Goal: Task Accomplishment & Management: Complete application form

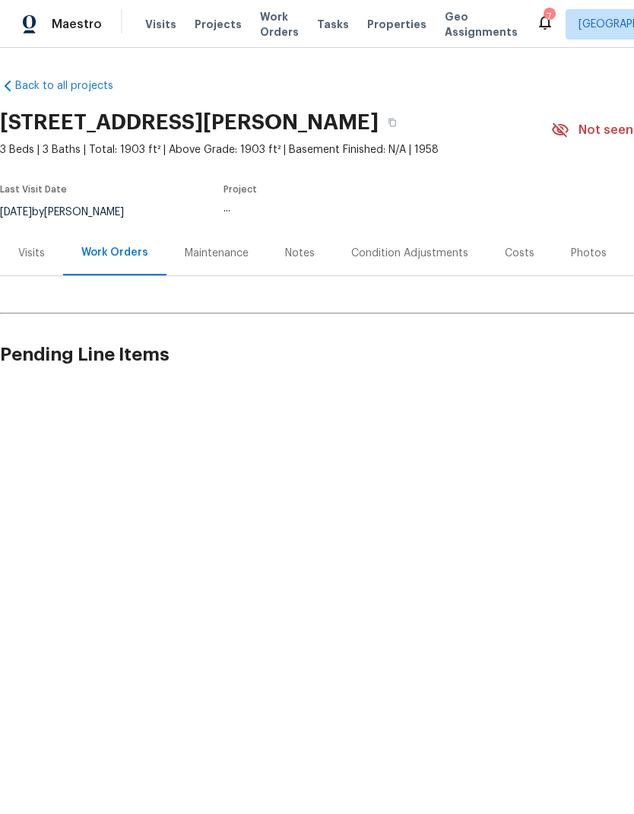
click at [261, 23] on span "Work Orders" at bounding box center [279, 24] width 39 height 30
click at [261, 22] on span "Work Orders" at bounding box center [279, 24] width 39 height 30
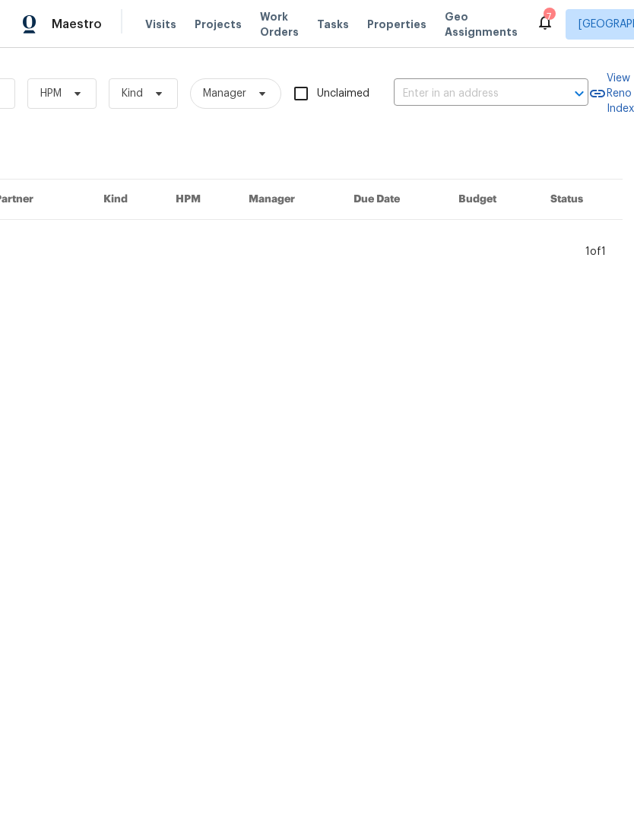
scroll to position [0, 250]
click at [433, 90] on input "text" at bounding box center [470, 94] width 152 height 24
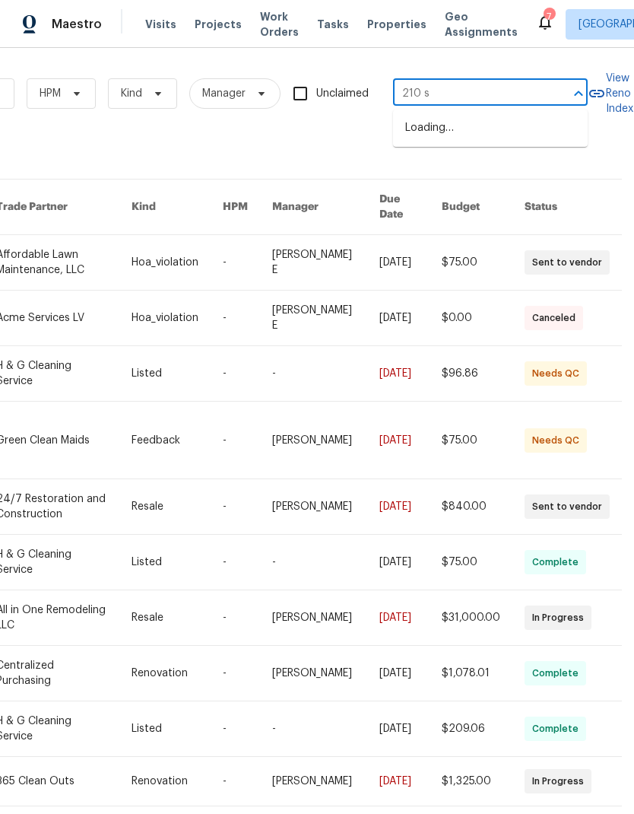
type input "210 sh"
click at [415, 129] on li "[STREET_ADDRESS]" at bounding box center [490, 128] width 195 height 25
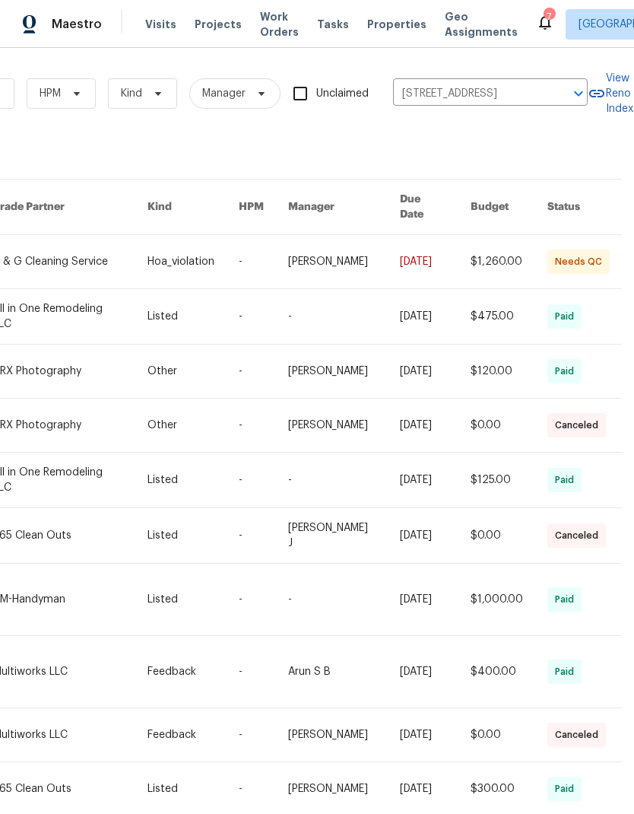
click at [72, 249] on link at bounding box center [70, 261] width 154 height 53
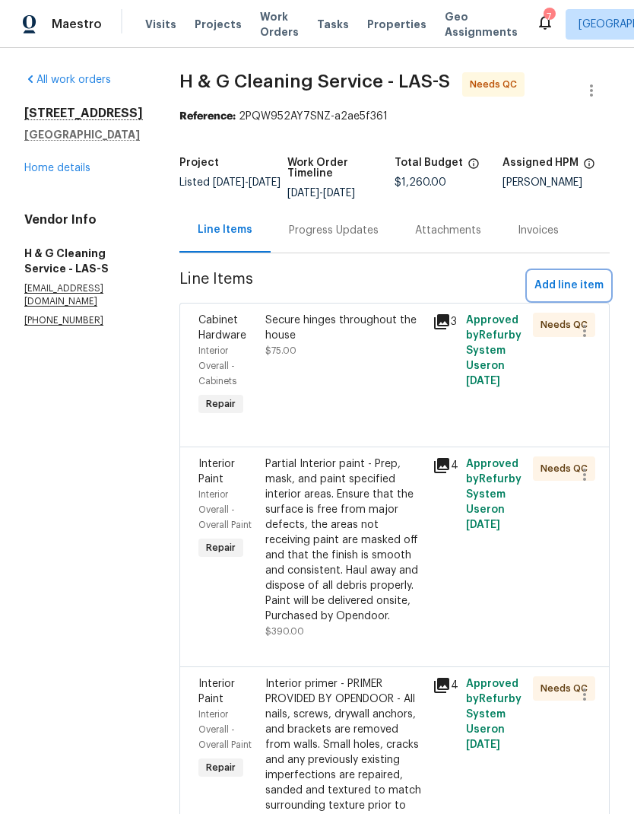
click at [546, 293] on span "Add line item" at bounding box center [569, 285] width 69 height 19
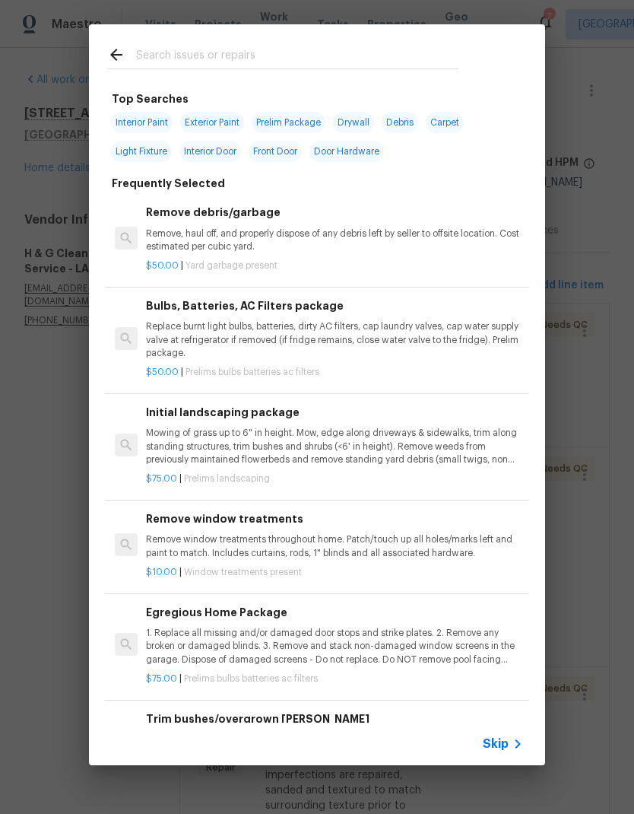
click at [180, 60] on input "text" at bounding box center [297, 57] width 322 height 23
type input "Base"
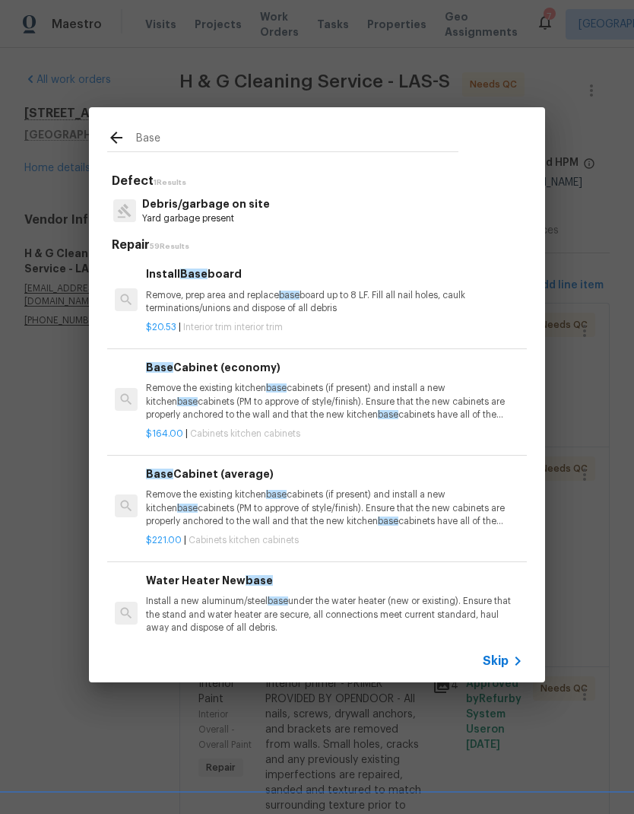
click at [146, 300] on p "Remove, prep area and replace base board up to 8 LF. Fill all nail holes, caulk…" at bounding box center [334, 302] width 377 height 26
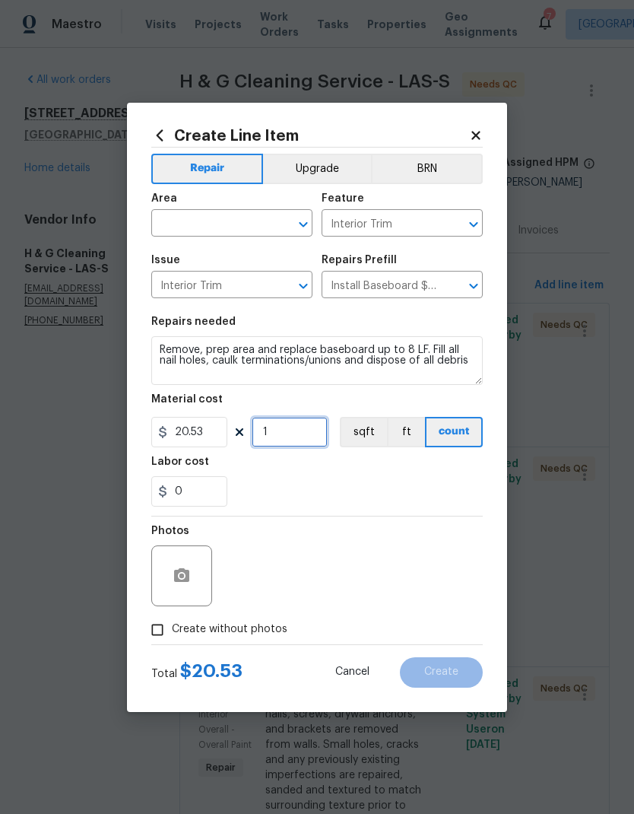
click at [271, 446] on input "1" at bounding box center [290, 432] width 76 height 30
click at [274, 447] on input "1" at bounding box center [290, 432] width 76 height 30
type input "5"
click at [270, 447] on input "5" at bounding box center [290, 432] width 76 height 30
click at [272, 483] on div "0" at bounding box center [317, 491] width 332 height 30
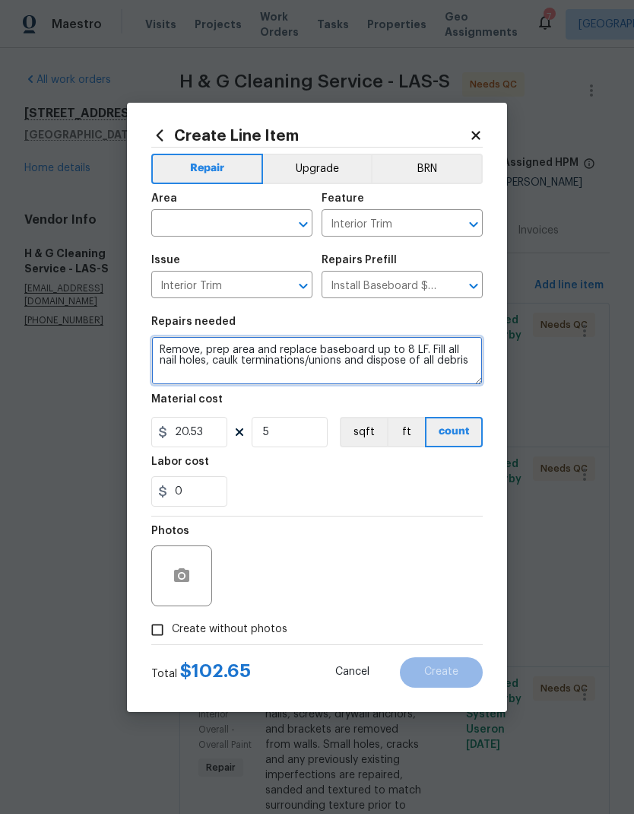
click at [160, 350] on textarea "Remove, prep area and replace baseboard up to 8 LF. Fill all nail holes, caulk …" at bounding box center [317, 360] width 332 height 49
type textarea "Upstairs bathroom Remove, prep area and replace baseboard up to 8 LF. Fill all …"
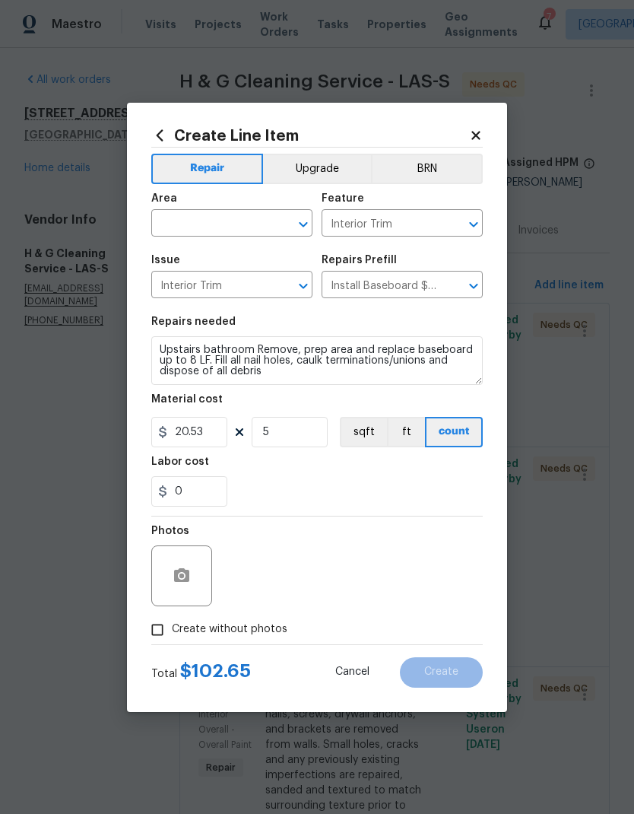
click at [267, 478] on div "0" at bounding box center [317, 491] width 332 height 30
click at [169, 577] on button "button" at bounding box center [181, 575] width 36 height 36
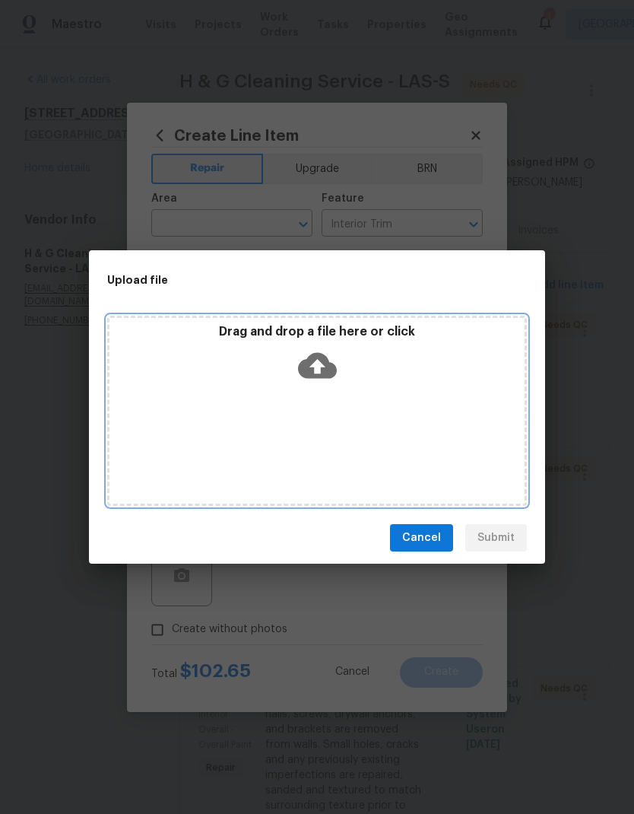
click at [318, 354] on icon at bounding box center [317, 366] width 39 height 26
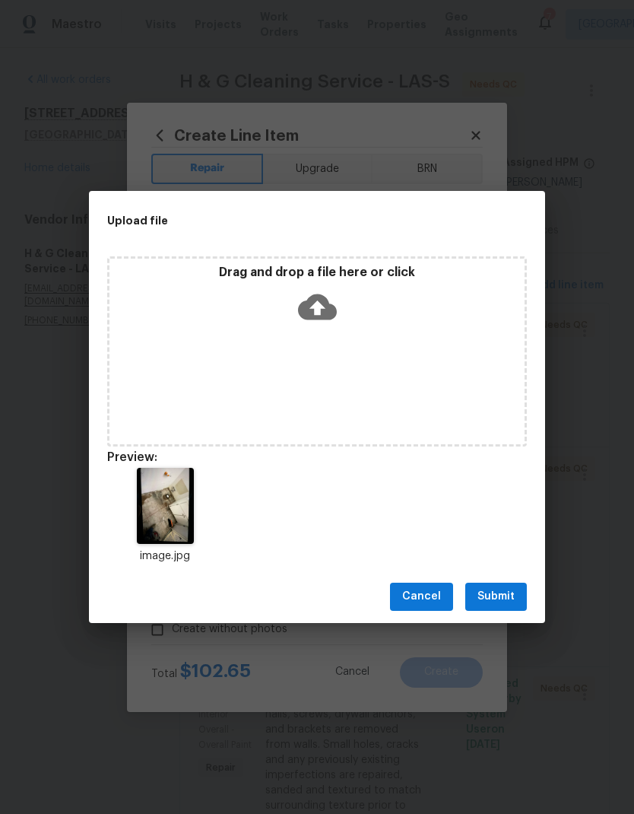
click at [497, 608] on button "Submit" at bounding box center [496, 596] width 62 height 28
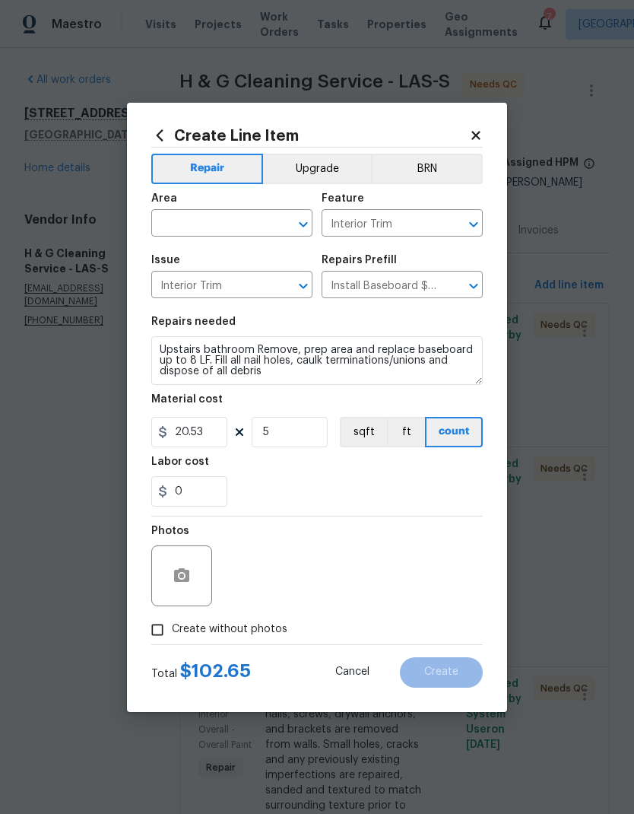
click at [170, 226] on input "text" at bounding box center [210, 225] width 119 height 24
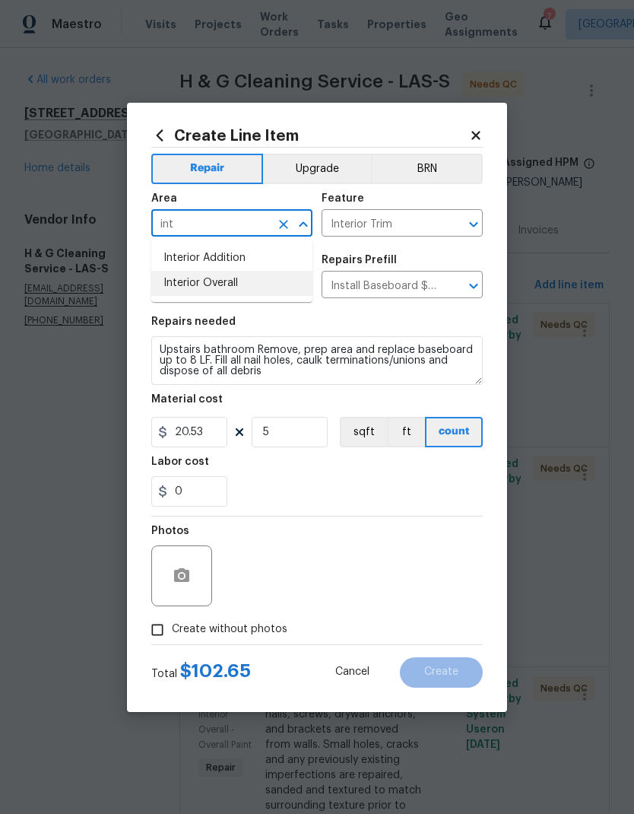
click at [167, 287] on li "Interior Overall" at bounding box center [231, 283] width 161 height 25
type input "Interior Overall"
click at [407, 483] on div "0" at bounding box center [317, 491] width 332 height 30
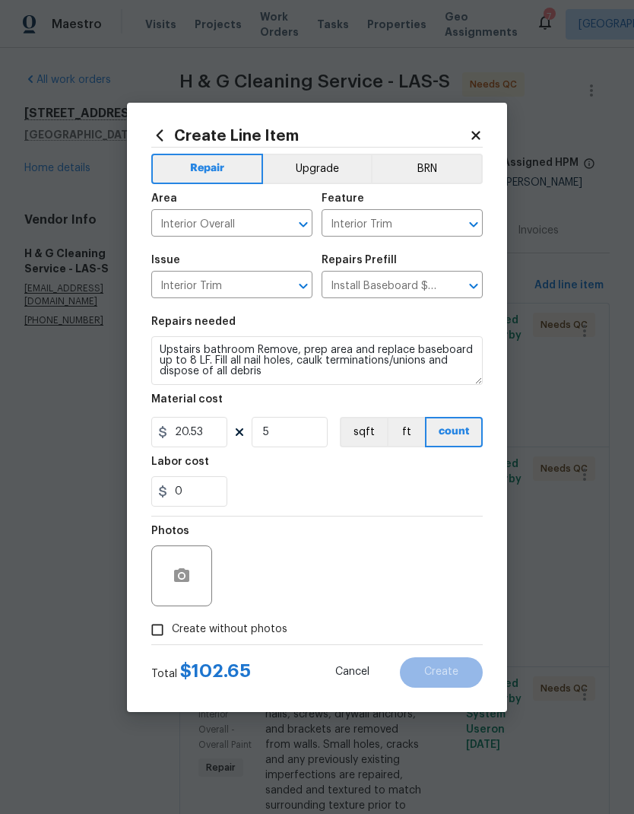
click at [150, 628] on input "Create without photos" at bounding box center [157, 629] width 29 height 29
checkbox input "true"
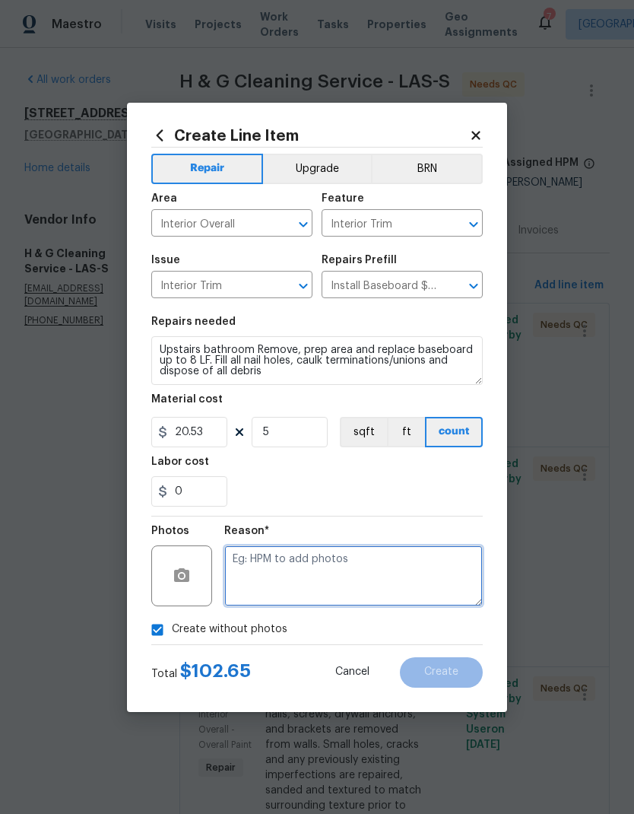
click at [392, 565] on textarea at bounding box center [353, 575] width 259 height 61
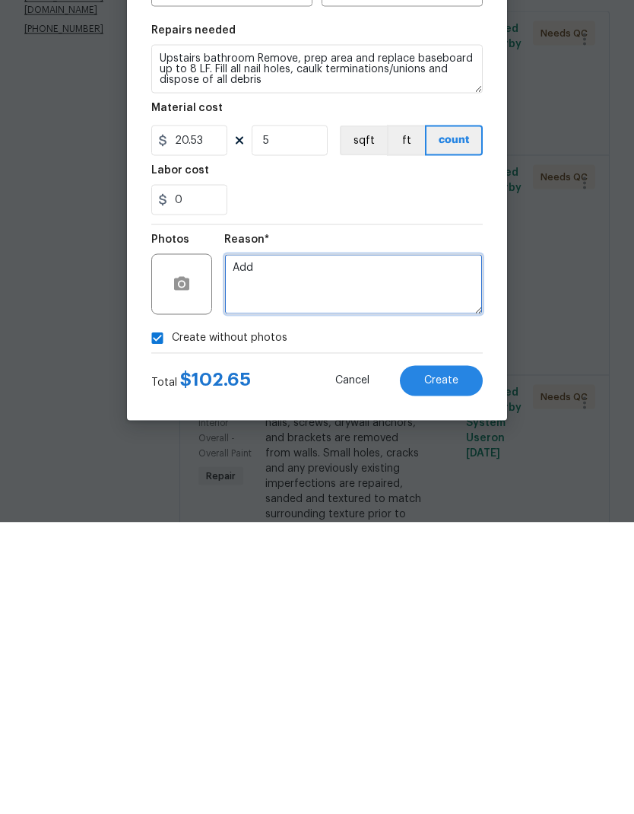
type textarea "Addi"
checkbox input "false"
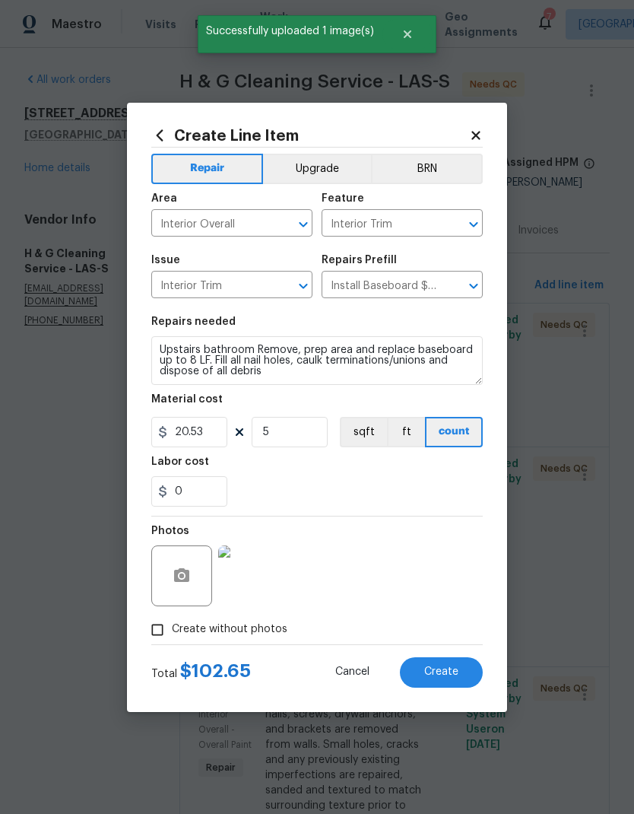
click at [452, 674] on span "Create" at bounding box center [441, 671] width 34 height 11
type input "0"
checkbox input "true"
type input "0"
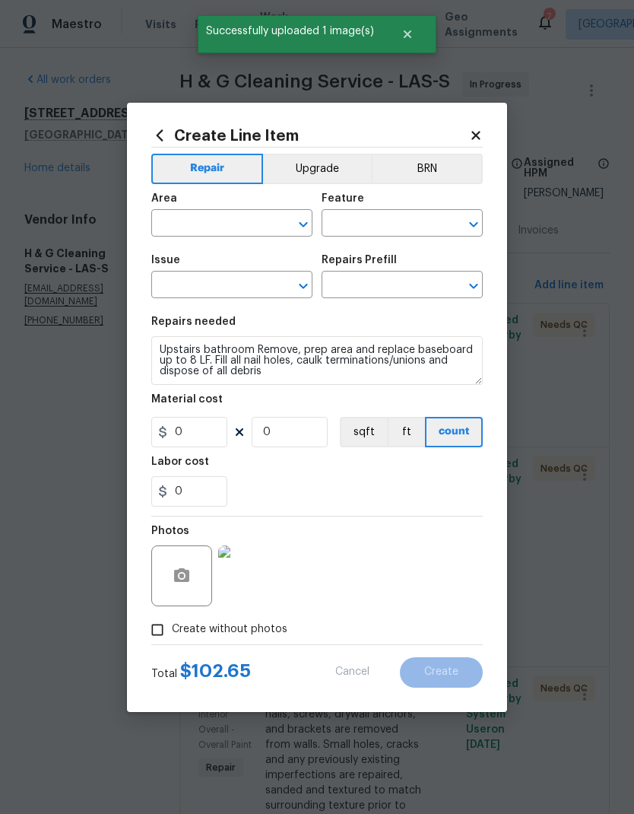
scroll to position [0, 0]
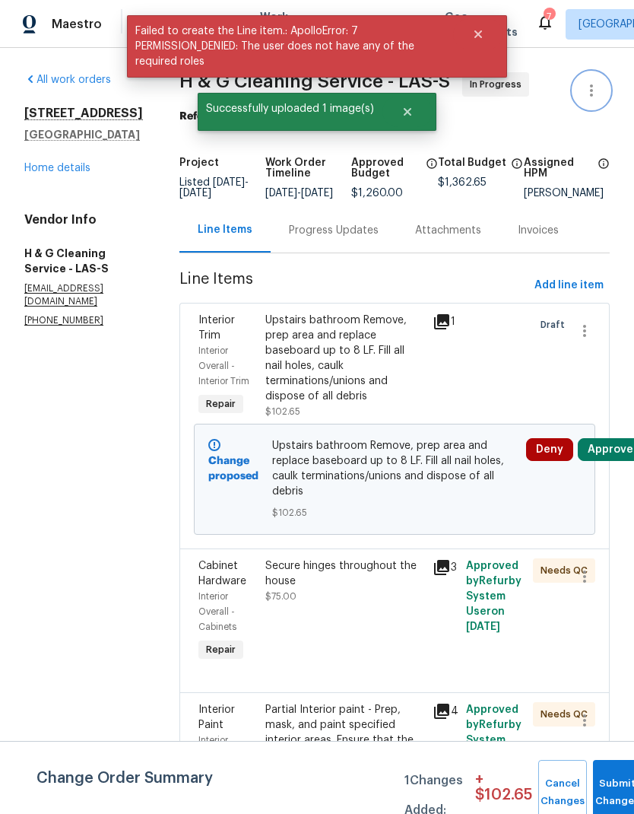
click at [589, 92] on icon "button" at bounding box center [591, 90] width 18 height 18
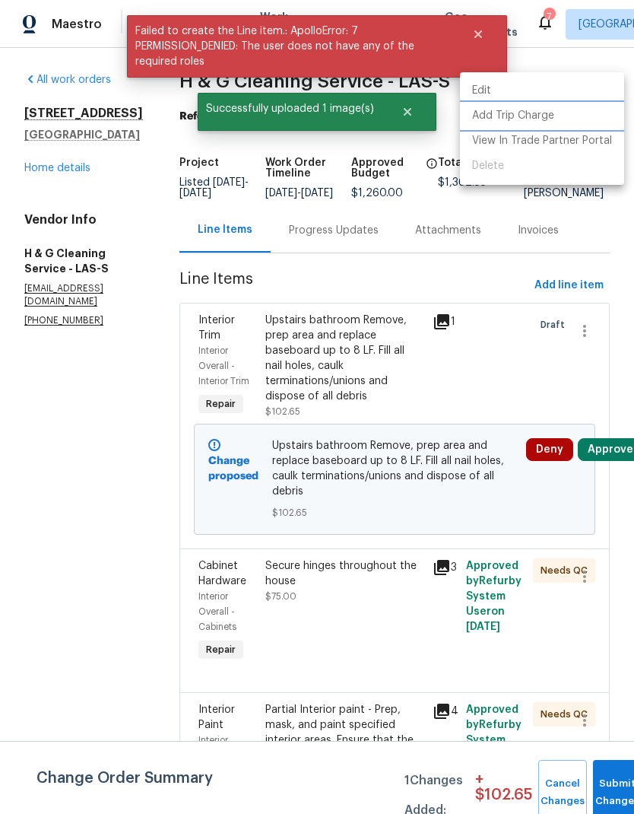
click at [555, 119] on li "Add Trip Charge" at bounding box center [542, 115] width 164 height 25
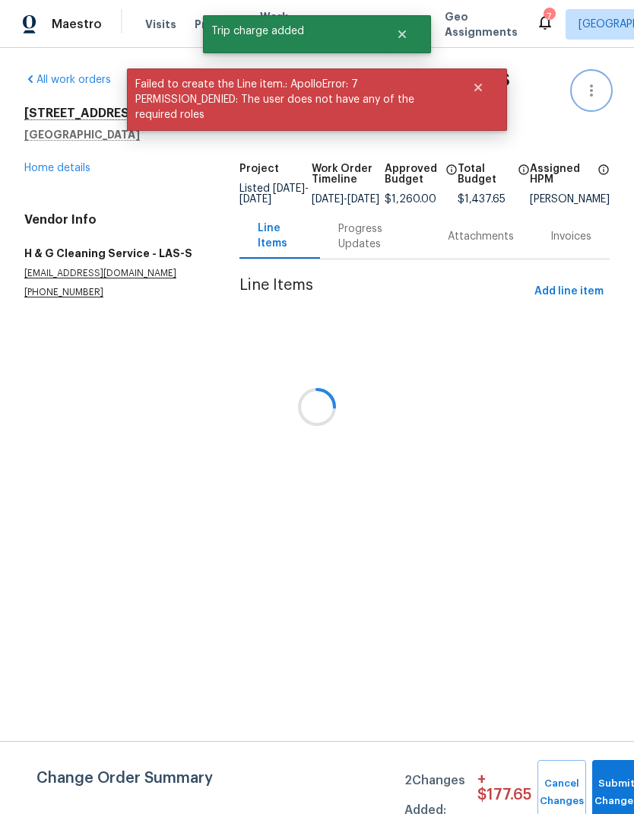
click at [591, 92] on icon "button" at bounding box center [591, 90] width 18 height 18
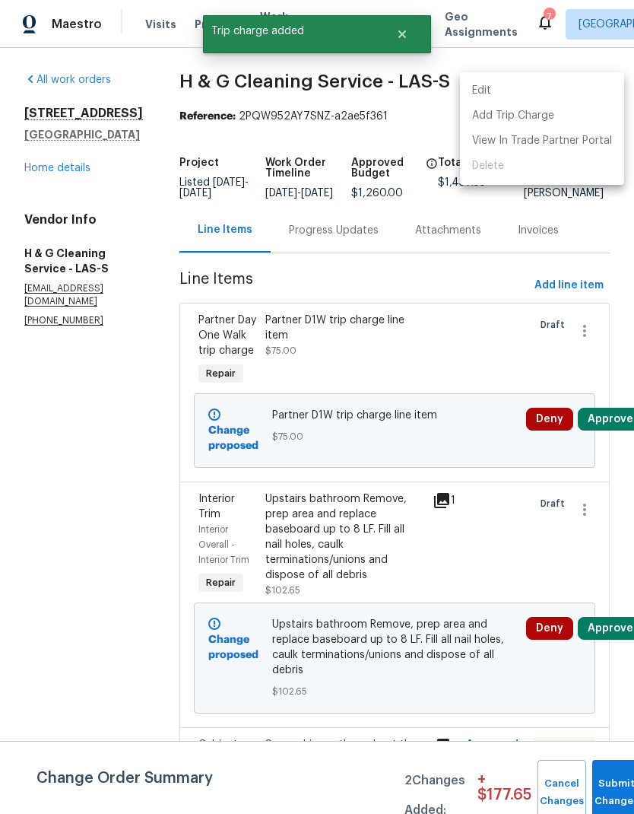
click at [592, 344] on div at bounding box center [317, 407] width 634 height 814
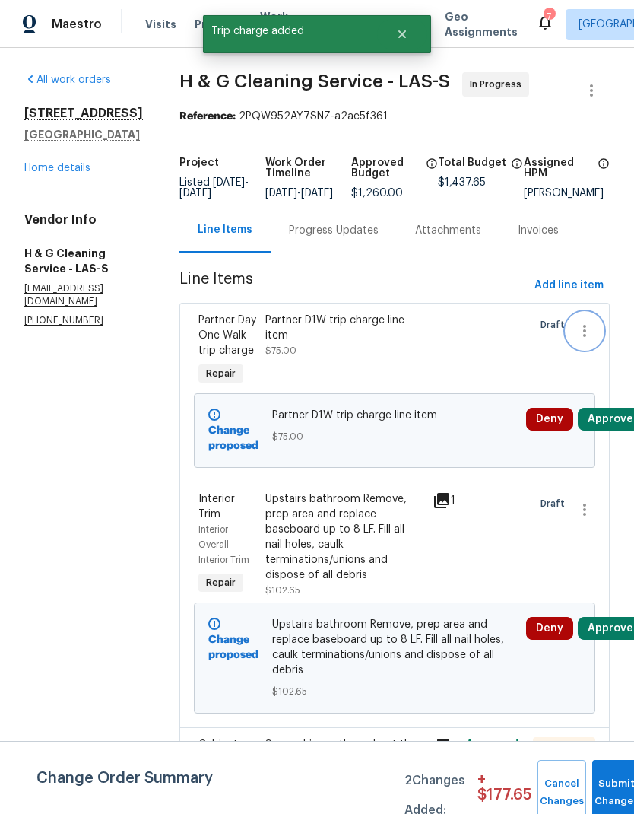
click at [594, 340] on icon "button" at bounding box center [585, 331] width 18 height 18
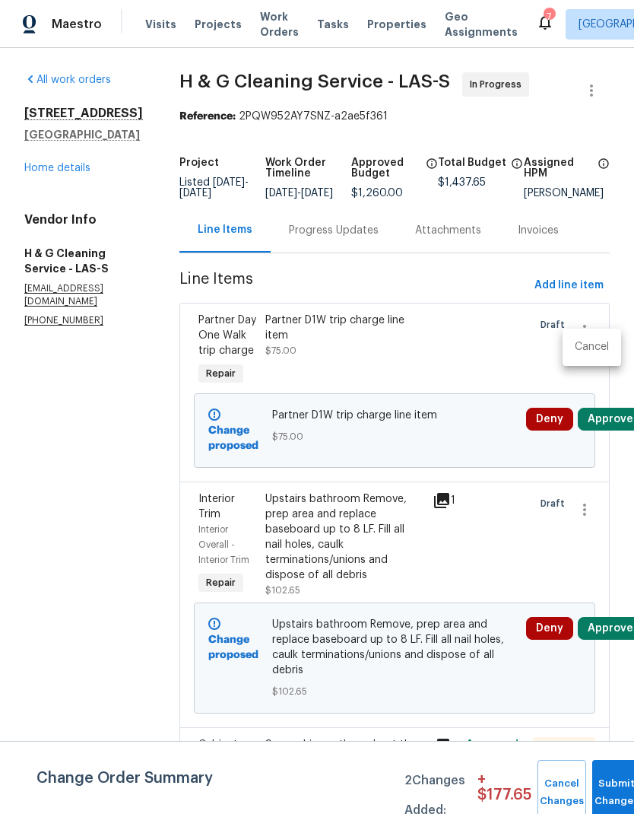
click at [599, 351] on li "Cancel" at bounding box center [592, 347] width 59 height 25
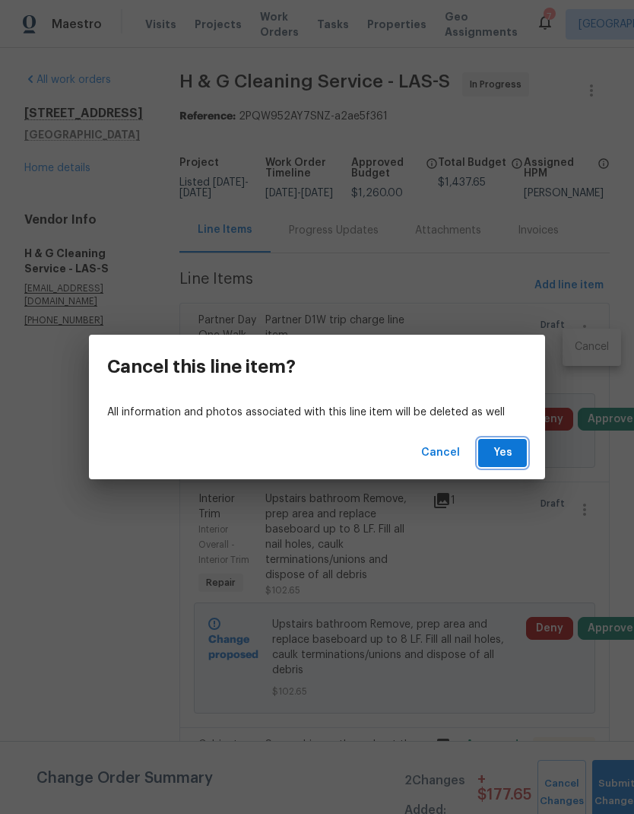
click at [498, 455] on span "Yes" at bounding box center [502, 452] width 24 height 19
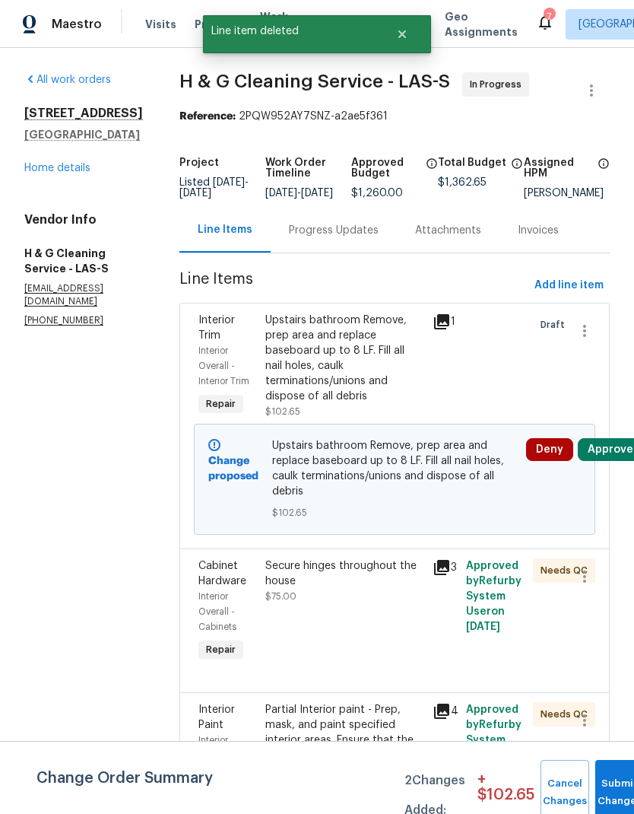
click at [47, 165] on link "Home details" at bounding box center [57, 168] width 66 height 11
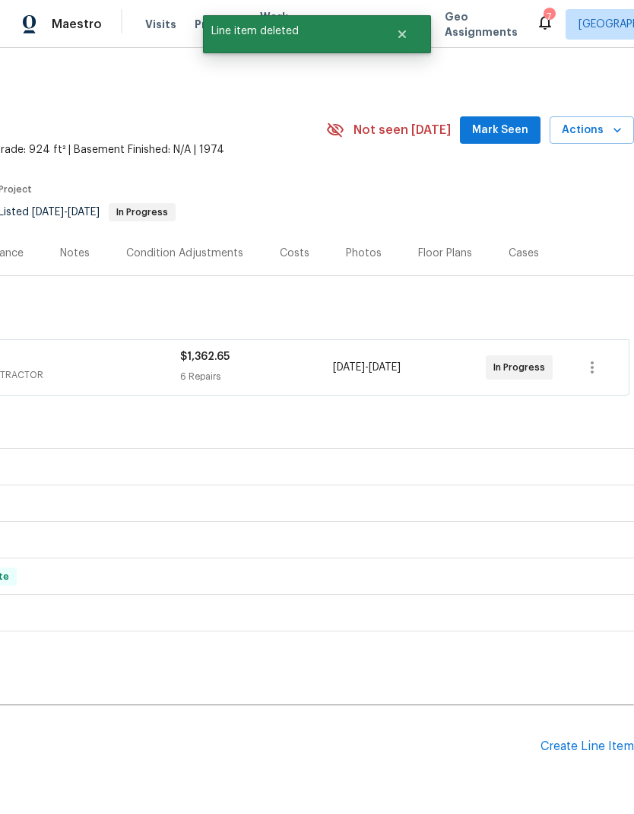
scroll to position [0, 225]
click at [608, 127] on span "Actions" at bounding box center [592, 130] width 60 height 19
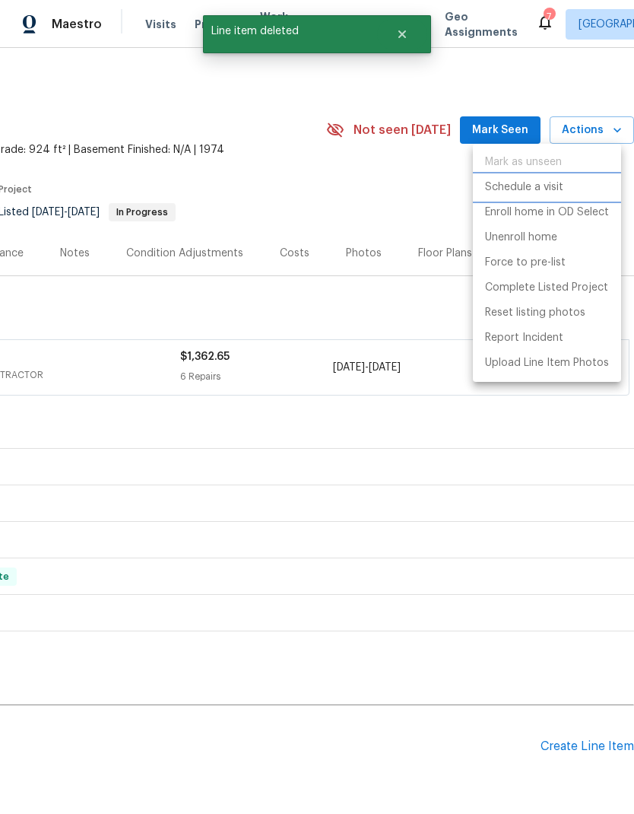
click at [560, 189] on p "Schedule a visit" at bounding box center [524, 187] width 78 height 16
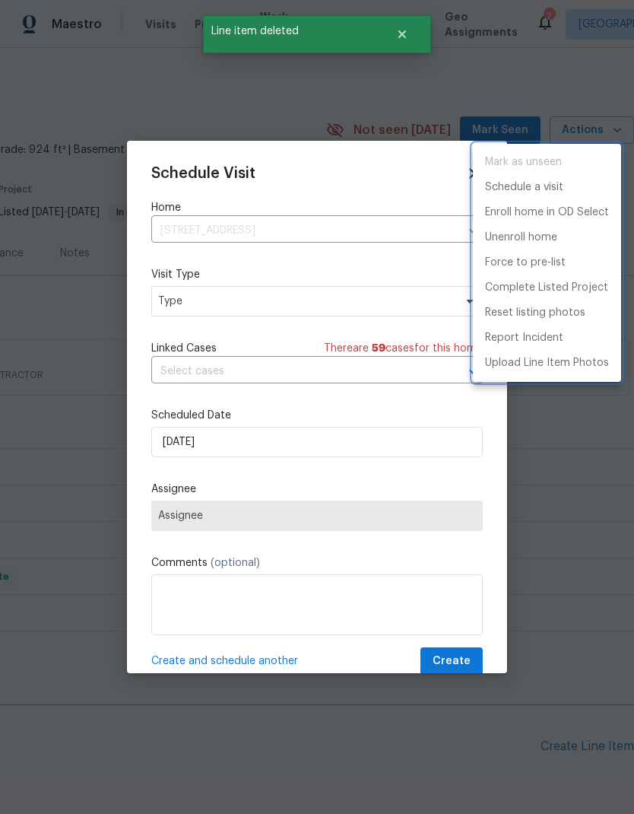
click at [171, 308] on div at bounding box center [317, 407] width 634 height 814
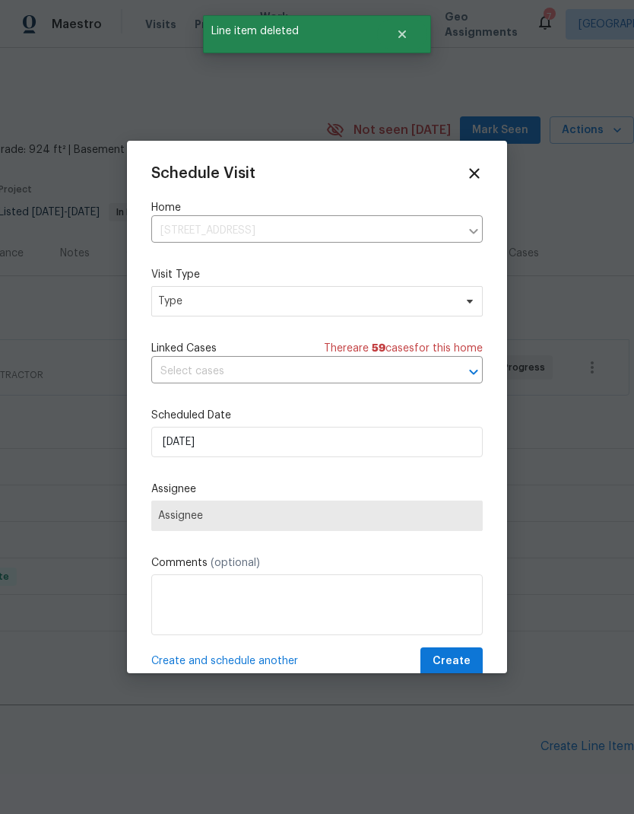
click at [170, 307] on div "Mark as unseen Schedule a visit Enroll home in OD Select Unenroll home Force to…" at bounding box center [317, 407] width 634 height 814
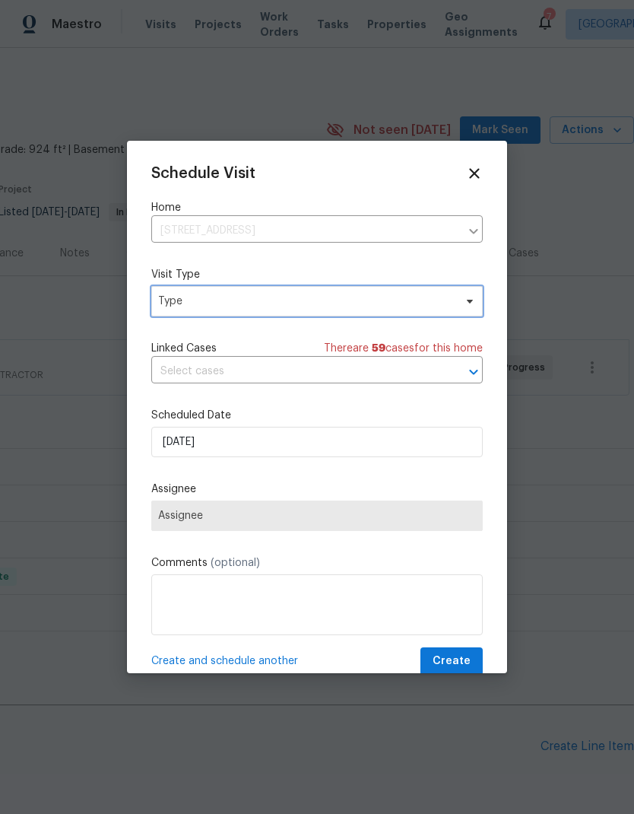
click at [160, 294] on span "Type" at bounding box center [317, 301] width 332 height 30
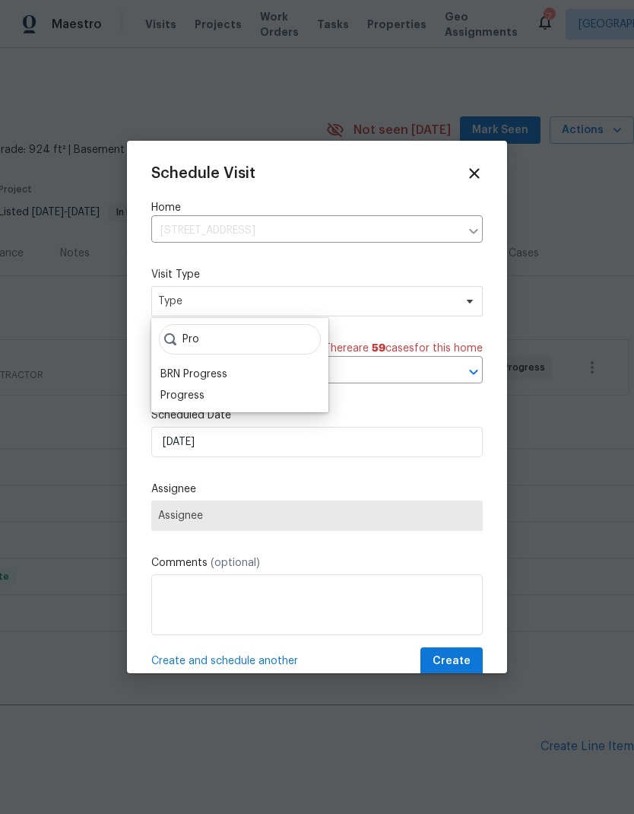
type input "Pro"
click at [167, 402] on div "Progress" at bounding box center [182, 395] width 44 height 15
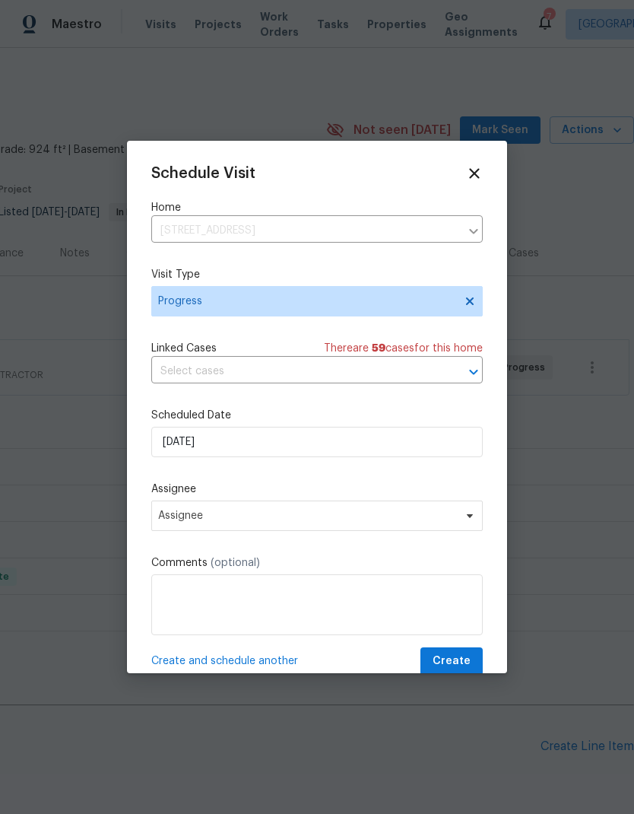
click at [174, 522] on span "Assignee" at bounding box center [307, 515] width 298 height 12
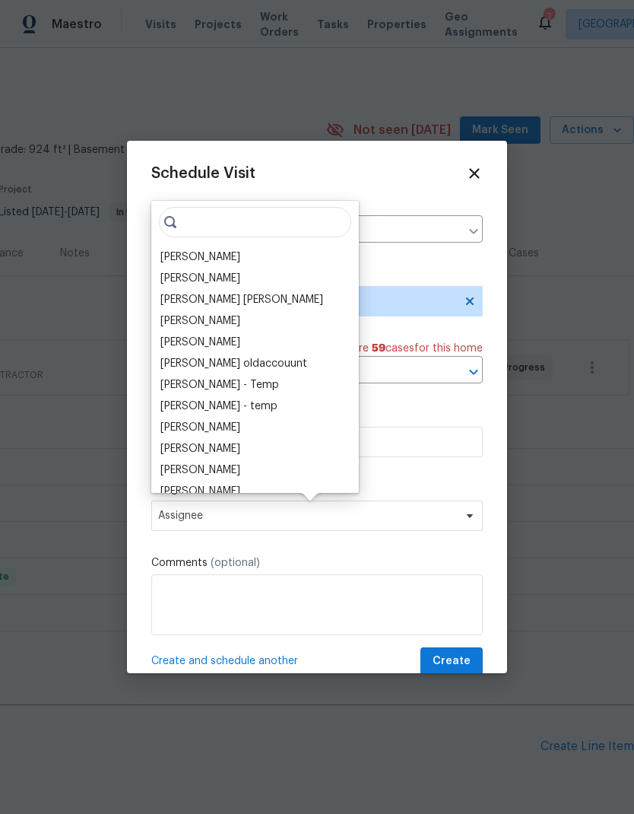
click at [156, 254] on div "[PERSON_NAME]" at bounding box center [255, 256] width 198 height 21
click at [465, 664] on span "Create" at bounding box center [452, 661] width 38 height 19
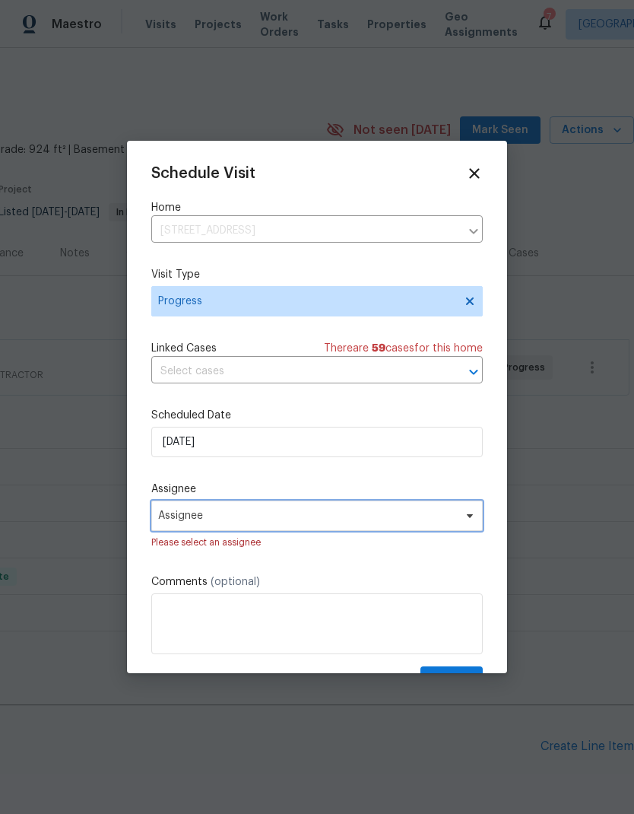
click at [173, 522] on span "Assignee" at bounding box center [307, 515] width 298 height 12
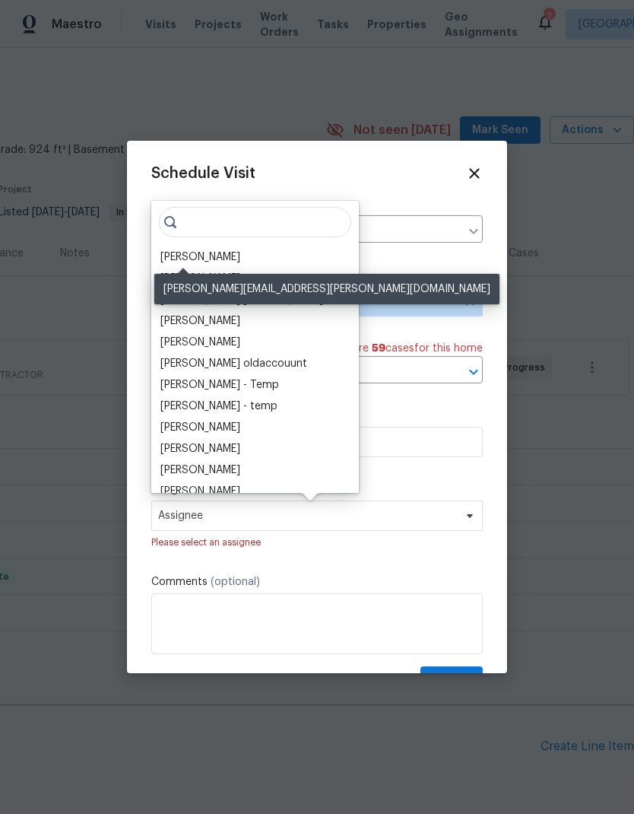
click at [165, 260] on div "[PERSON_NAME]" at bounding box center [200, 256] width 80 height 15
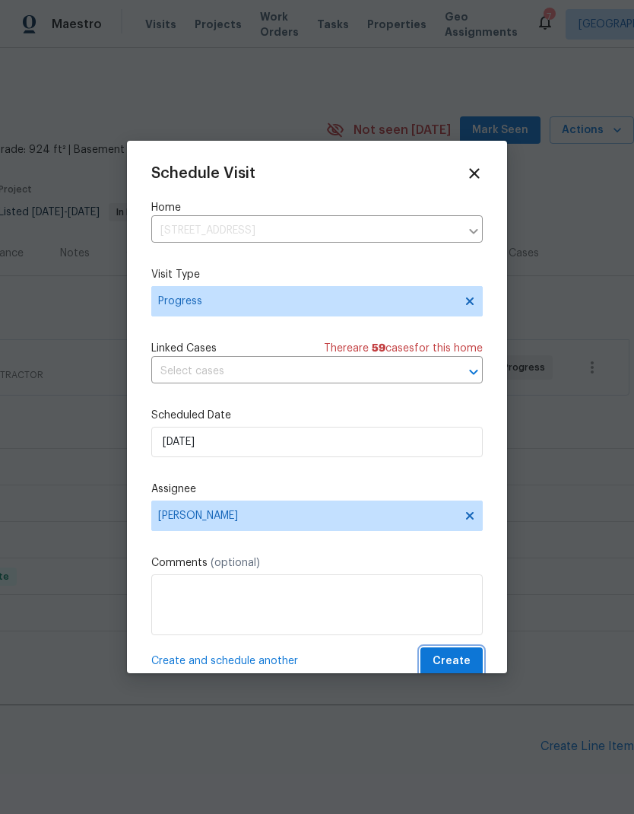
click at [472, 658] on button "Create" at bounding box center [451, 661] width 62 height 28
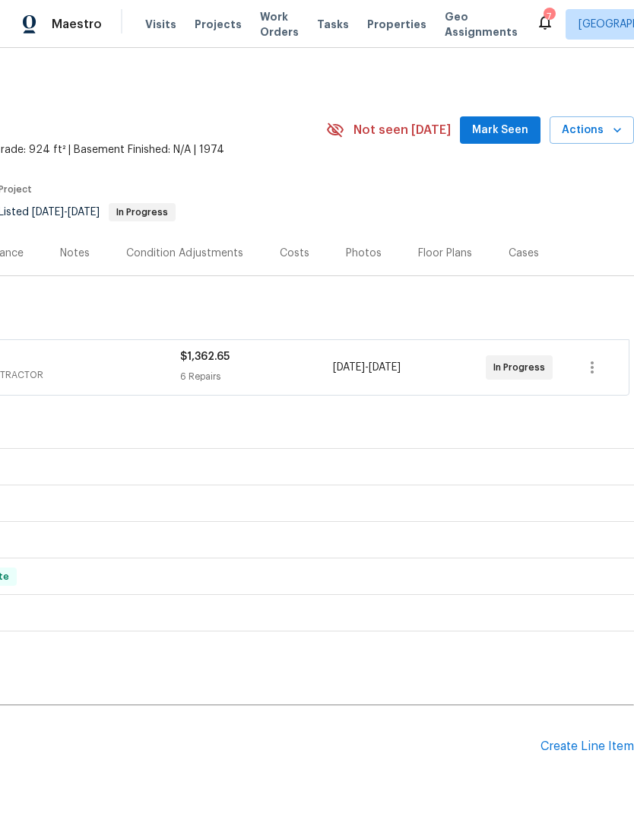
click at [570, 739] on div "Create Line Item" at bounding box center [588, 746] width 94 height 14
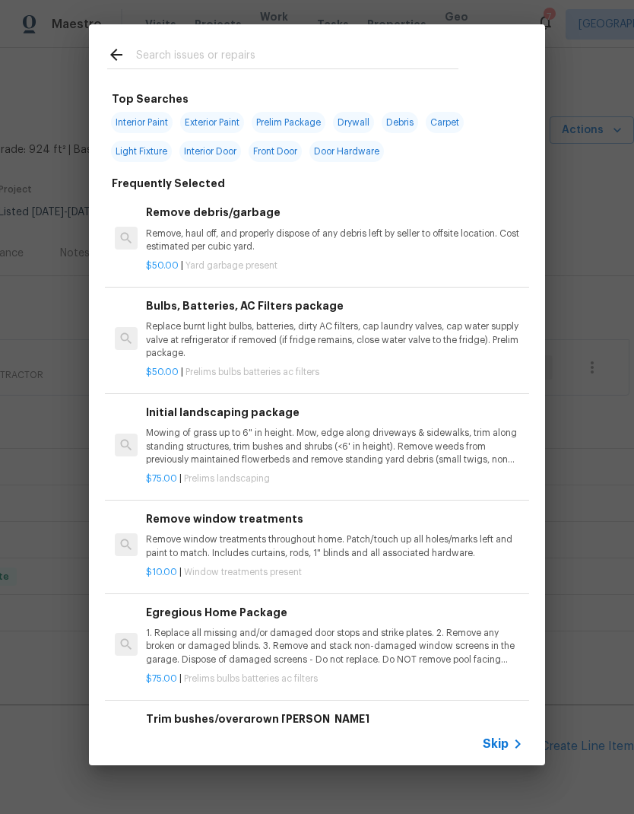
click at [277, 65] on input "text" at bounding box center [297, 57] width 322 height 23
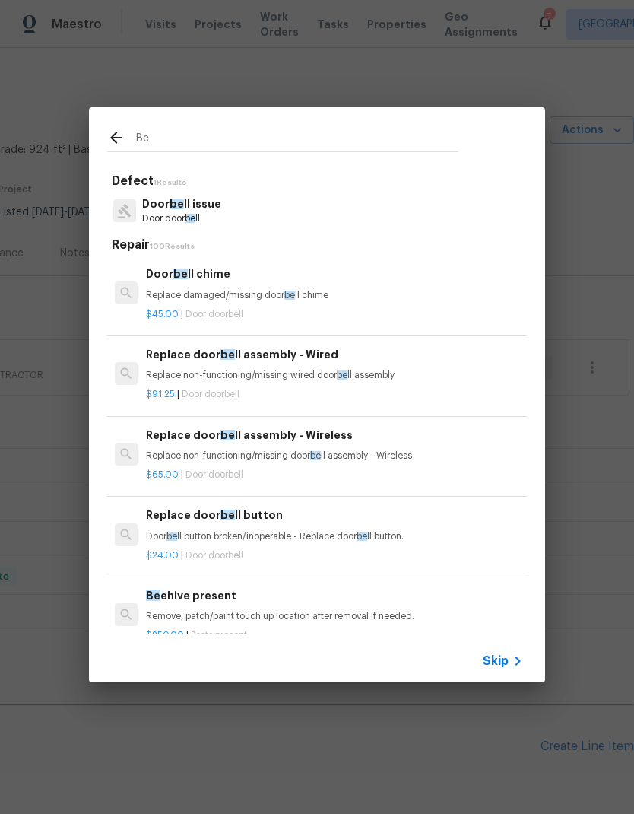
type input "B"
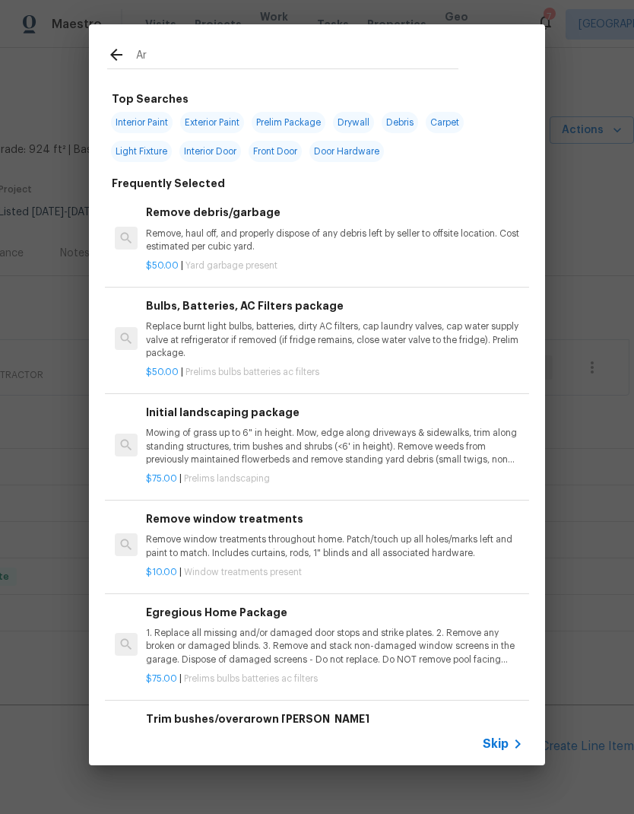
type input "A"
type input "Carpet"
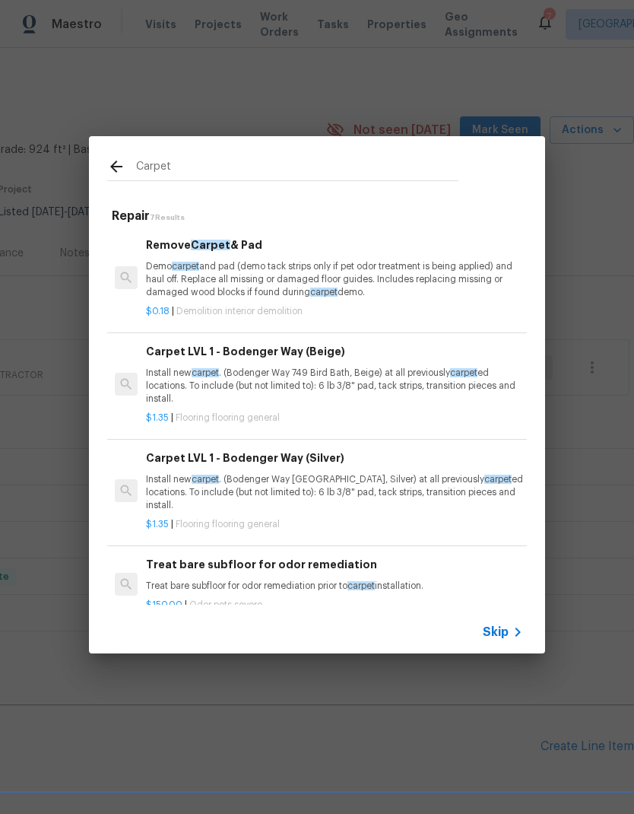
click at [144, 373] on div "Carpet LVL 1 - Bodenger Way (Beige) Install new carpet . (Bodenger Way 749 Bird…" at bounding box center [335, 384] width 382 height 86
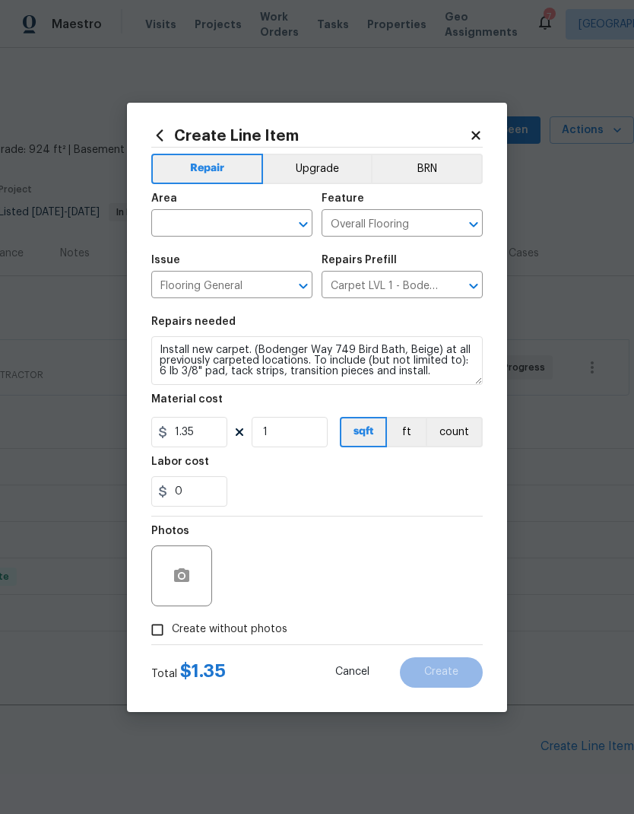
click at [183, 209] on div "Area" at bounding box center [231, 203] width 161 height 20
click at [172, 219] on input "text" at bounding box center [210, 225] width 119 height 24
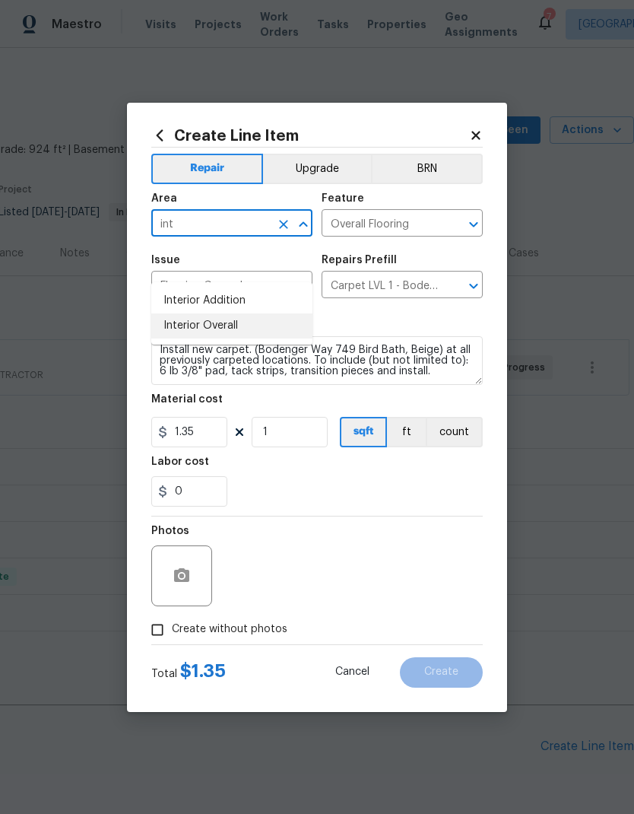
click at [172, 313] on li "Interior Overall" at bounding box center [231, 325] width 161 height 25
type input "Interior Overall"
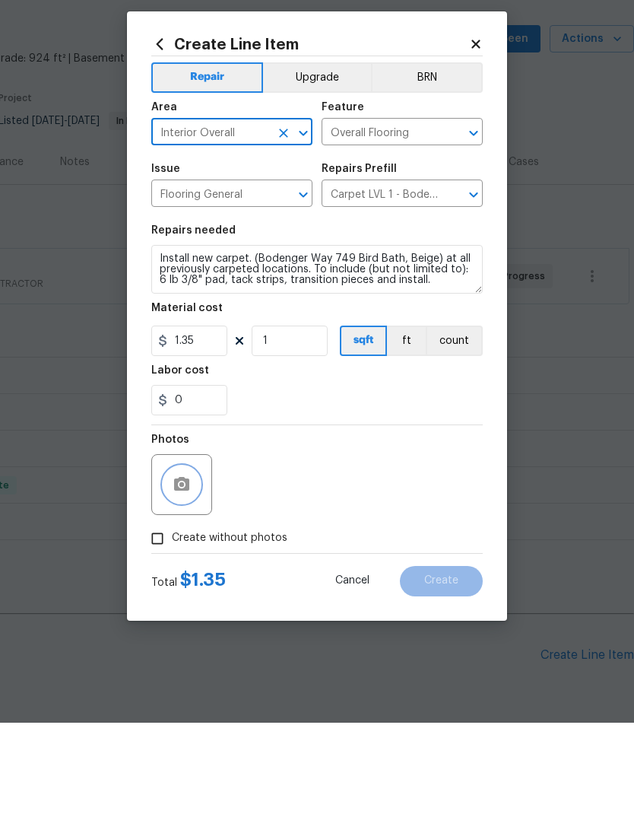
click at [176, 557] on button "button" at bounding box center [181, 575] width 36 height 36
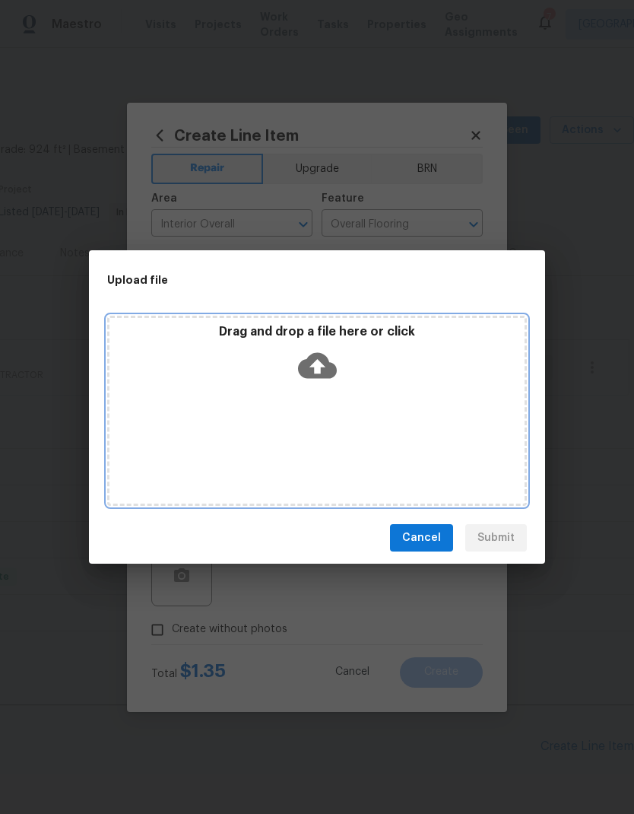
click at [314, 369] on icon at bounding box center [317, 366] width 39 height 26
click at [333, 370] on icon at bounding box center [317, 366] width 39 height 26
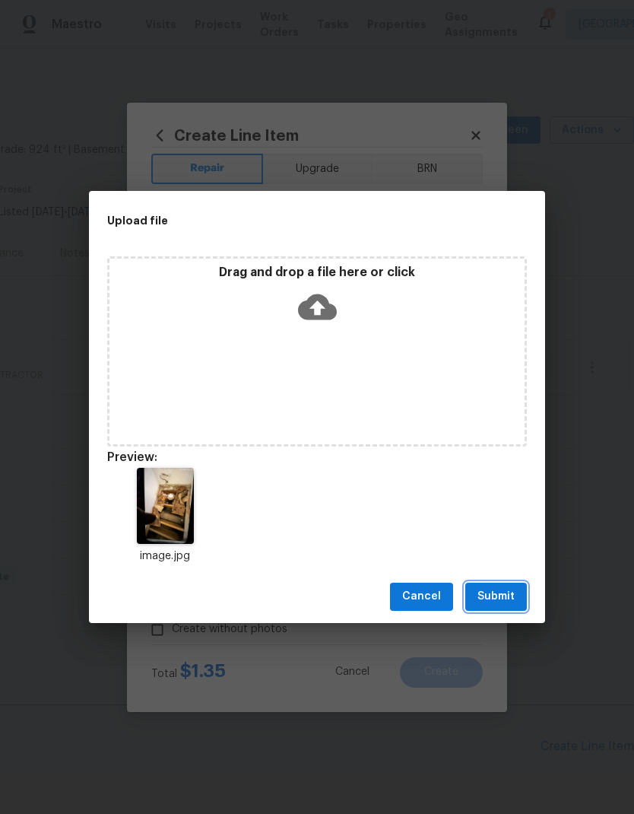
click at [525, 607] on button "Submit" at bounding box center [496, 596] width 62 height 28
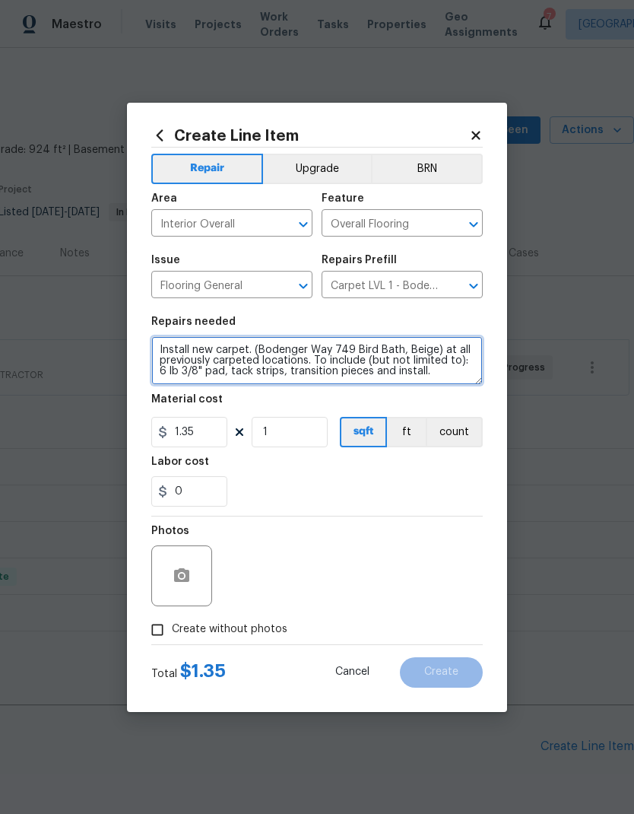
click at [164, 344] on textarea "Install new carpet. (Bodenger Way 749 Bird Bath, Beige) at all previously carpe…" at bounding box center [317, 360] width 332 height 49
click at [156, 351] on textarea "Install new carpet. (Bodenger Way 749 Bird Bath, Beige) at all previously carpe…" at bounding box center [317, 360] width 332 height 49
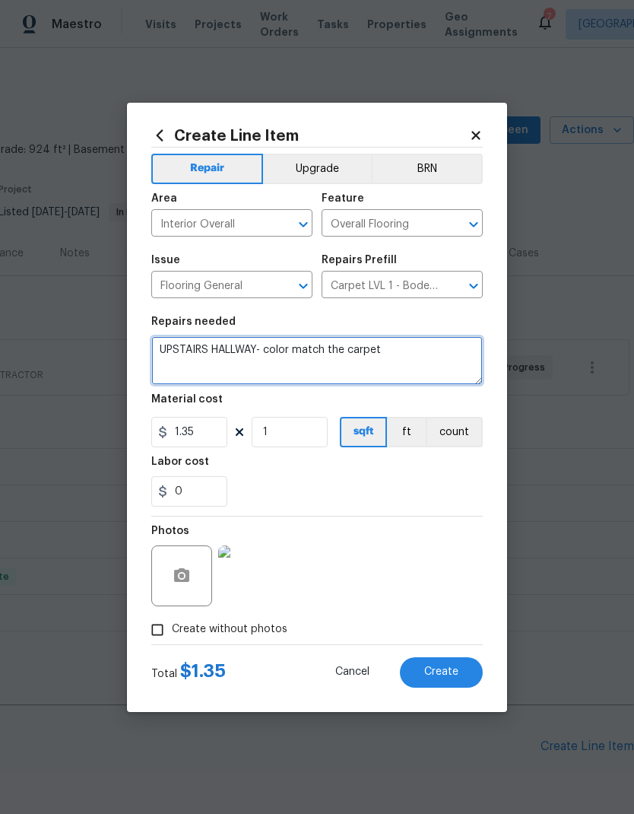
scroll to position [0, 0]
click at [170, 365] on textarea "UPSTAIRS HALLWAY- color match the carpet Install new carpet. (Bodenger Way 749 …" at bounding box center [317, 360] width 332 height 49
type textarea "UPSTAIRS HALLWAY- color match the carpet Let me know if this su Install new car…"
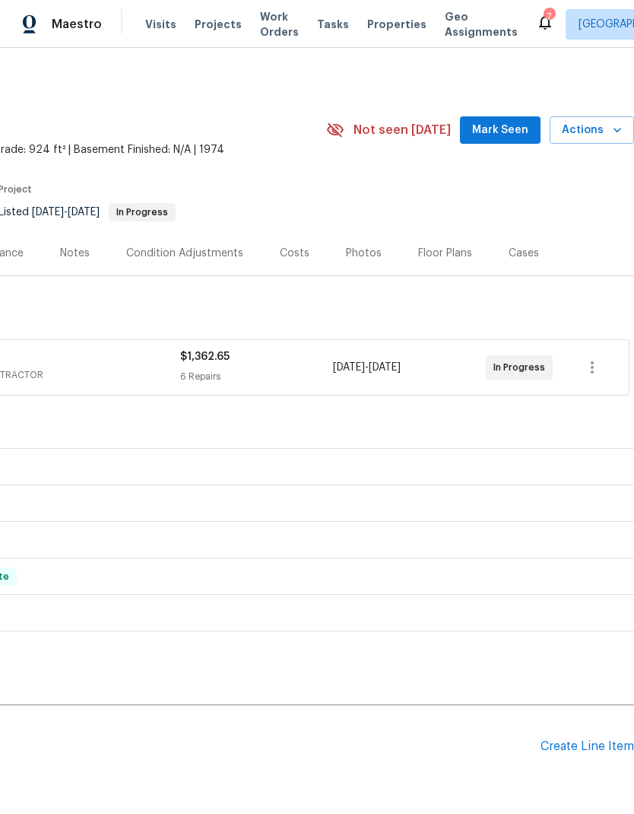
click at [262, 711] on h2 "Pending Line Items" at bounding box center [158, 746] width 766 height 71
click at [594, 739] on div "Create Line Item" at bounding box center [588, 746] width 94 height 14
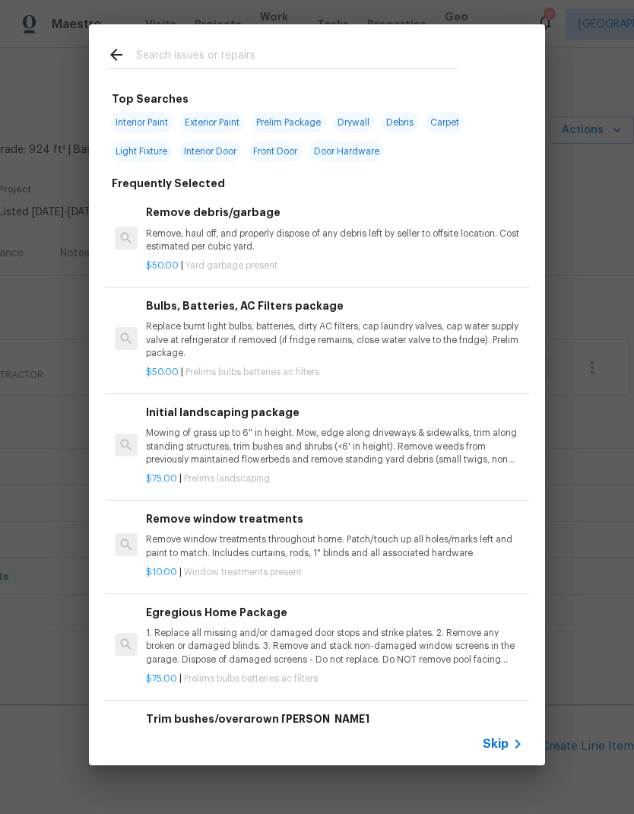
click at [156, 57] on input "text" at bounding box center [297, 57] width 322 height 23
type input "V"
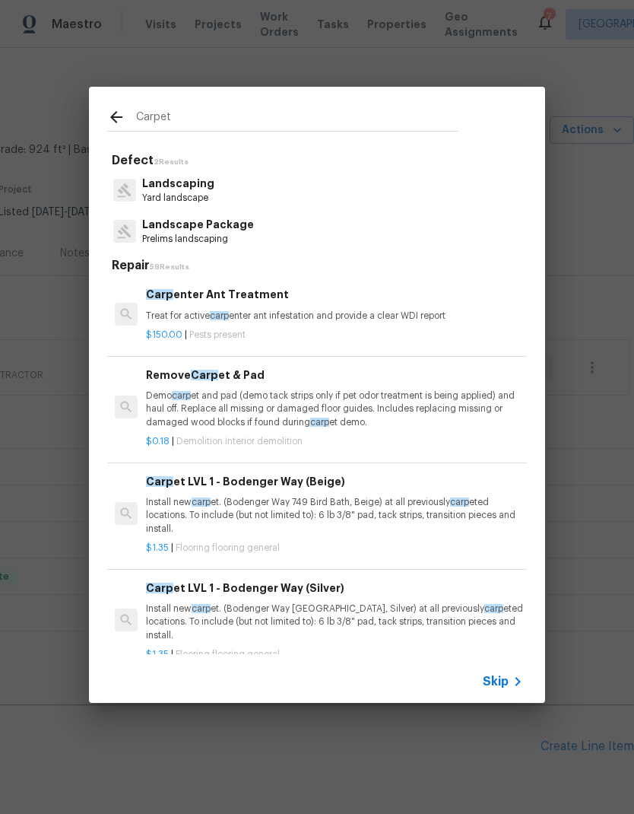
type input "Carpet"
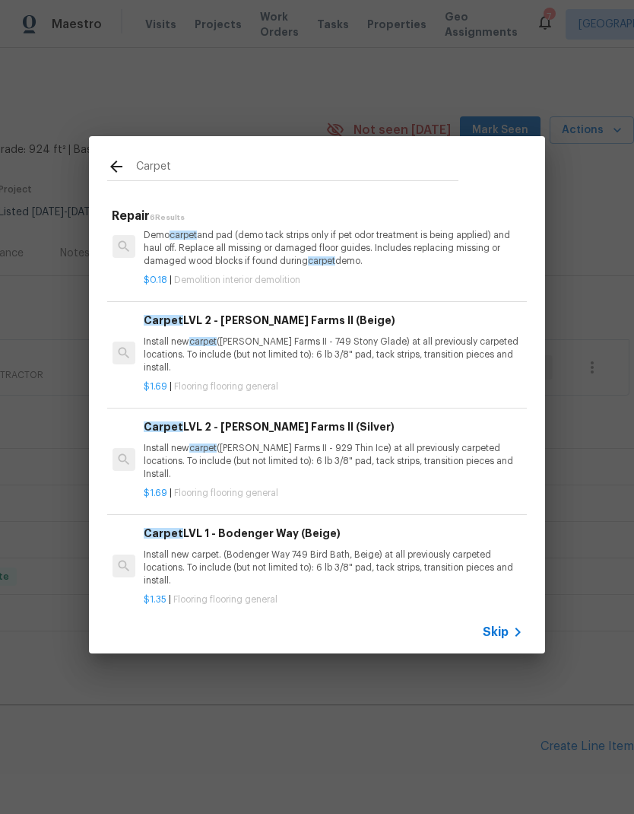
scroll to position [33, 2]
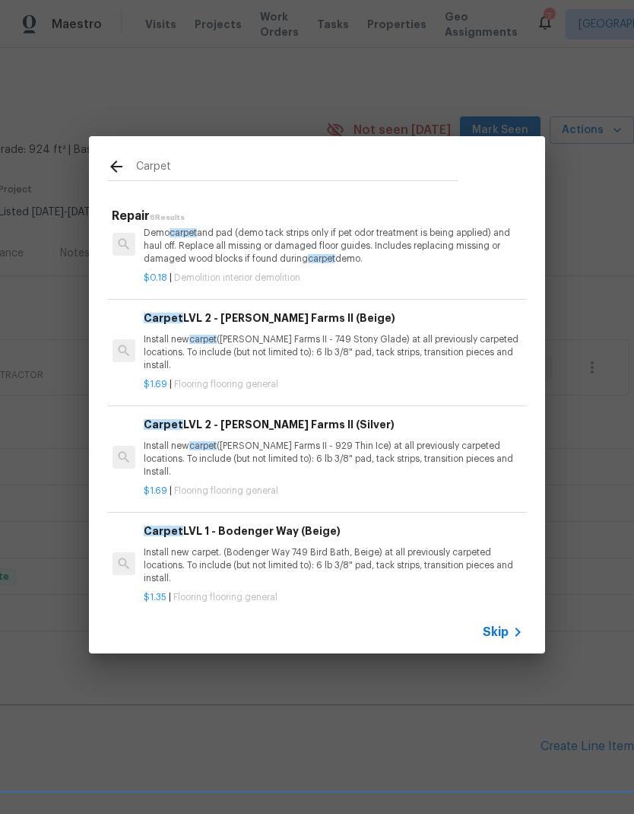
click at [179, 350] on p "Install new carpet ([PERSON_NAME] Farms II - 749 Stony Glade) at all previously…" at bounding box center [332, 352] width 377 height 39
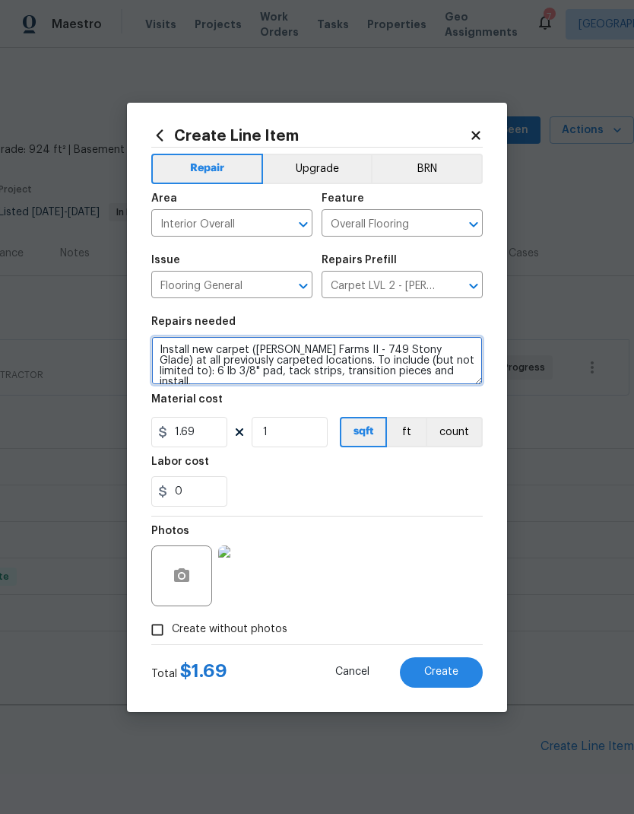
click at [160, 348] on textarea "Install new carpet ([PERSON_NAME] Farms II - 749 Stony Glade) at all previously…" at bounding box center [317, 360] width 332 height 49
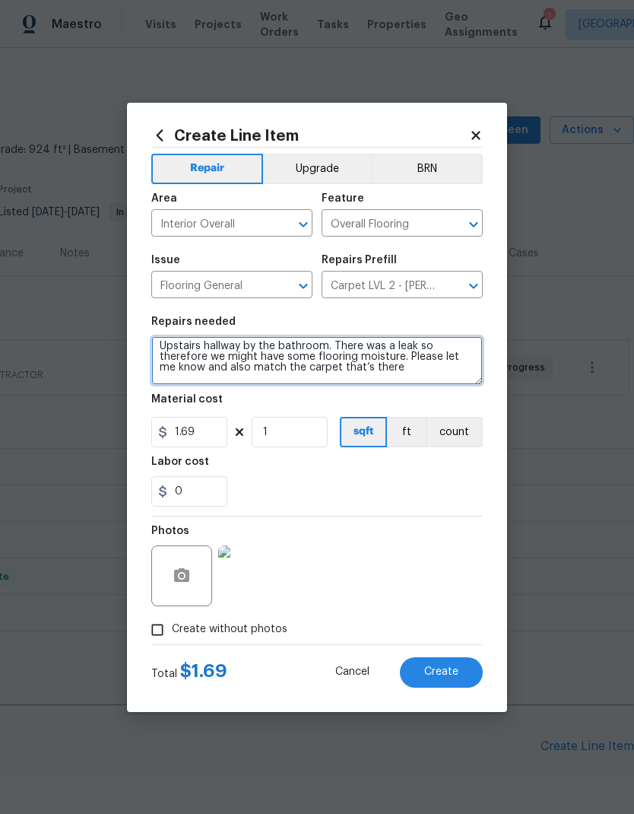
scroll to position [43, 0]
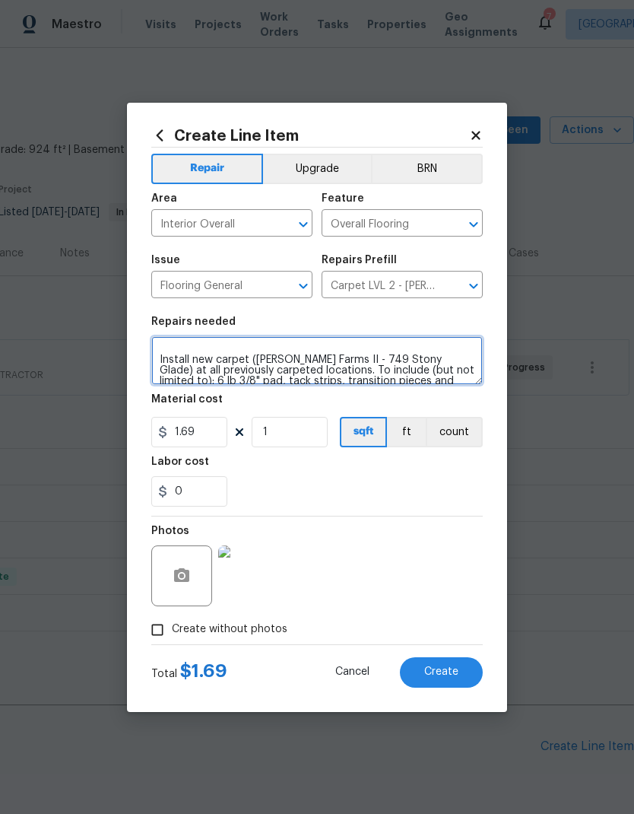
type textarea "Upstairs hallway by the bathroom. There was a leak so therefore we might have s…"
click at [399, 478] on div "0" at bounding box center [317, 491] width 332 height 30
click at [442, 671] on span "Create" at bounding box center [441, 671] width 34 height 11
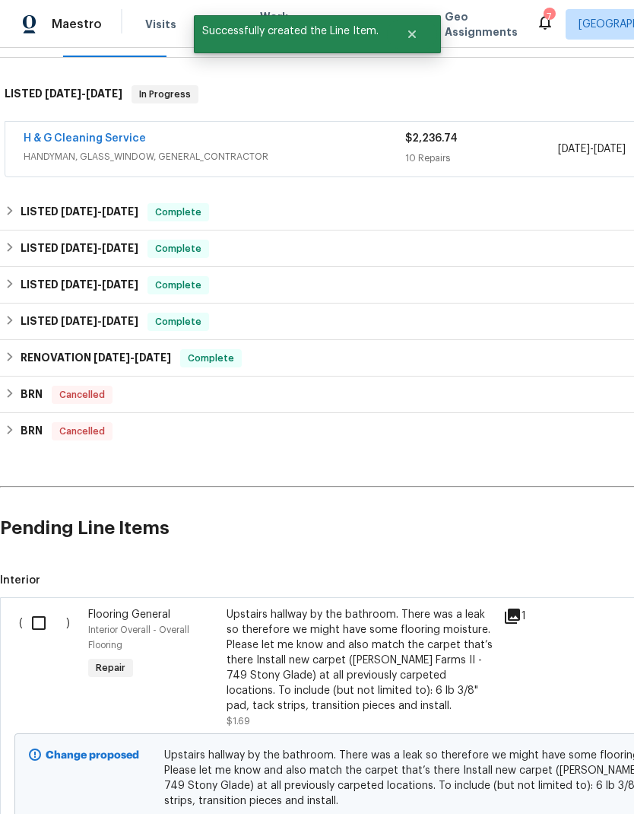
scroll to position [218, 0]
click at [42, 607] on input "checkbox" at bounding box center [44, 623] width 43 height 32
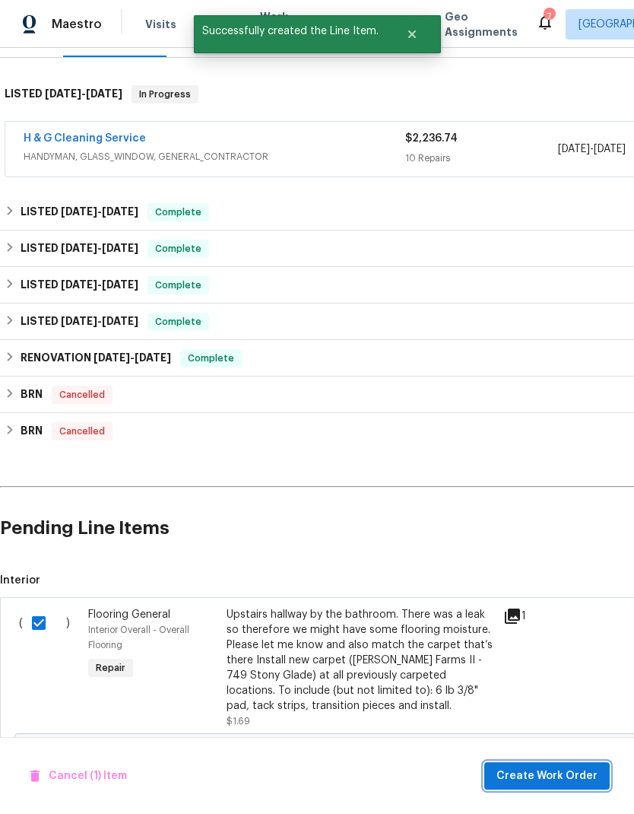
click at [583, 787] on button "Create Work Order" at bounding box center [546, 776] width 125 height 28
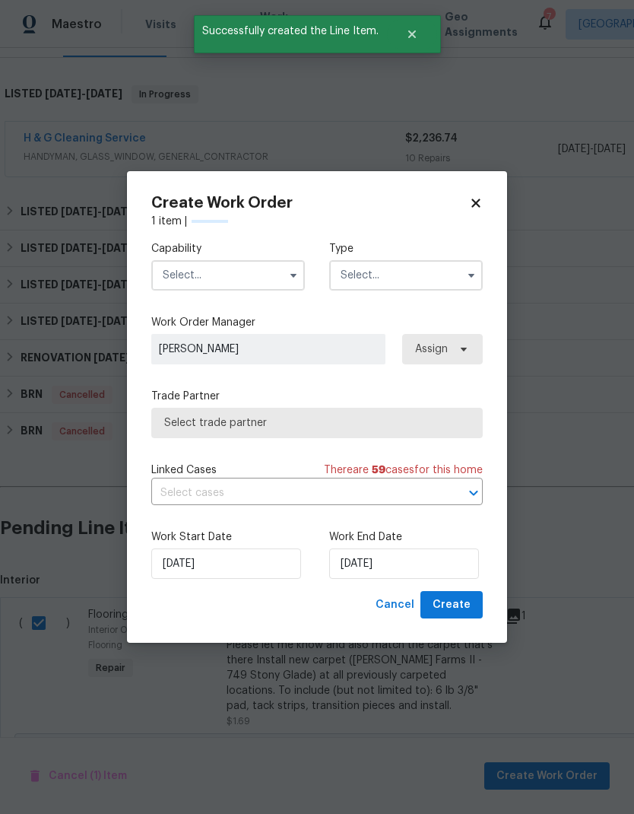
checkbox input "false"
click at [278, 275] on input "text" at bounding box center [228, 275] width 154 height 30
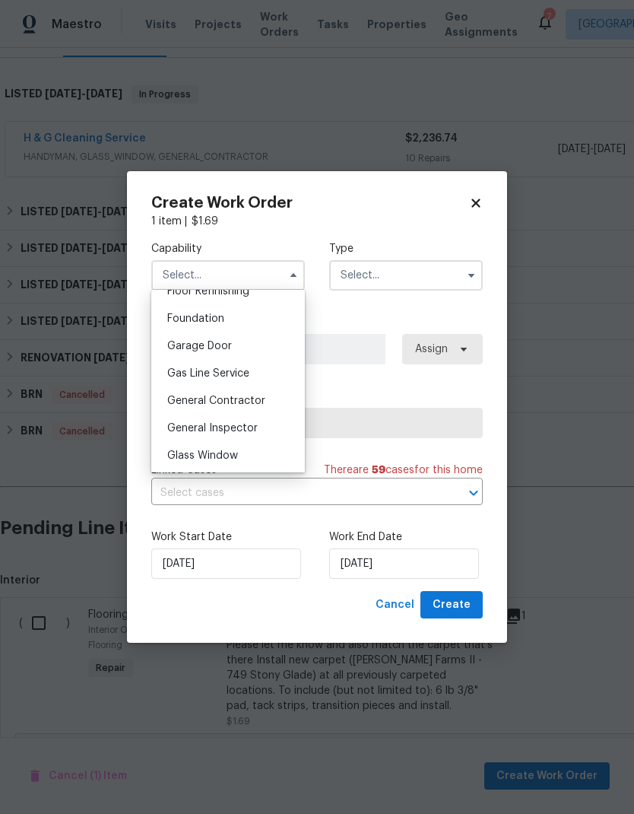
scroll to position [566, 0]
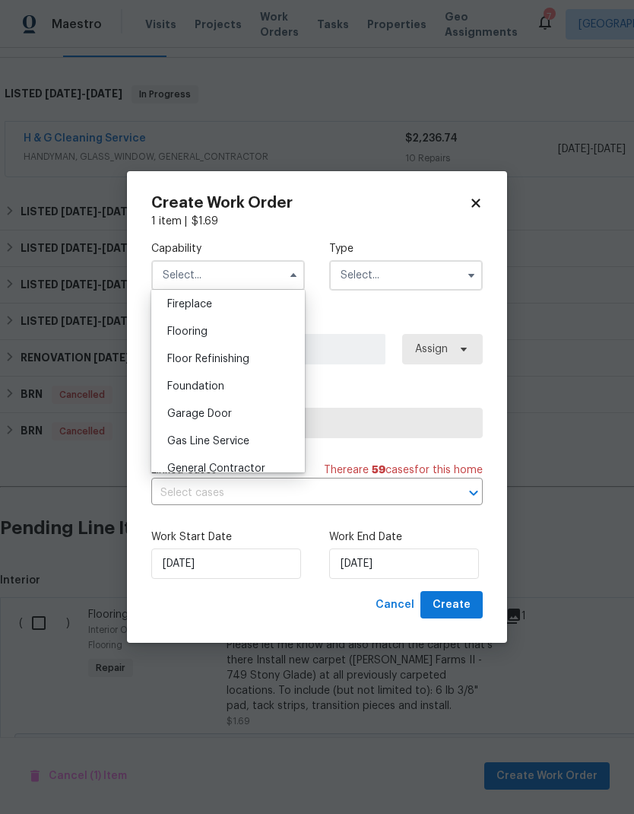
click at [233, 336] on div "Flooring" at bounding box center [228, 331] width 146 height 27
type input "Flooring"
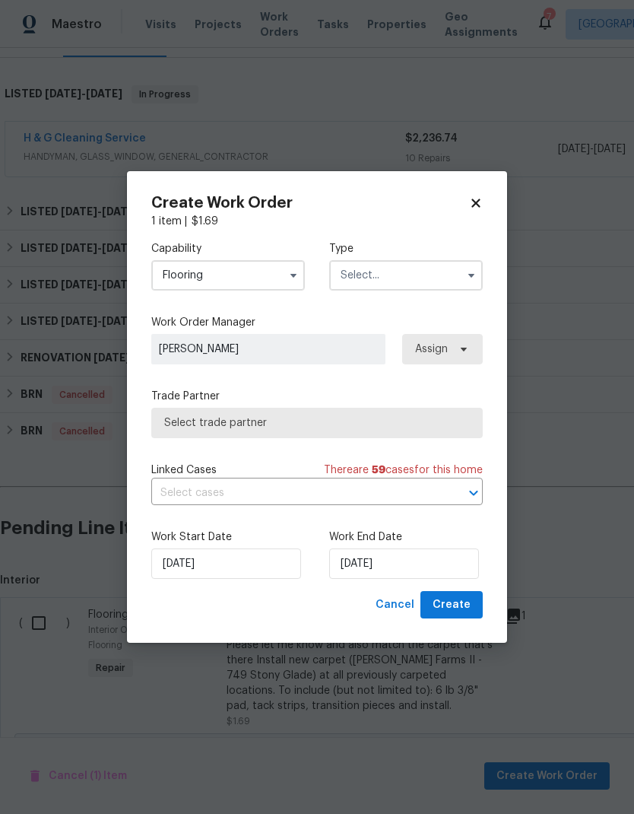
click at [352, 288] on input "text" at bounding box center [406, 275] width 154 height 30
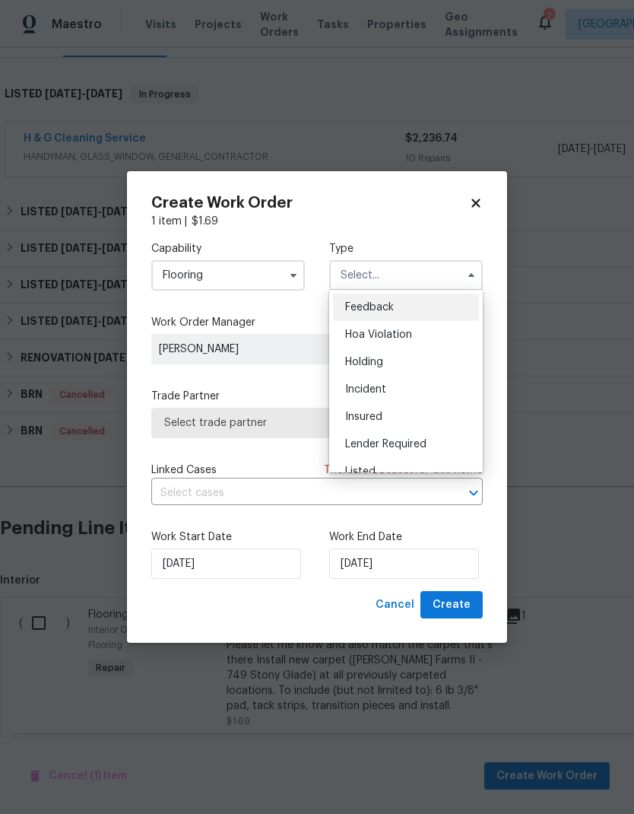
click at [398, 396] on div "Incident" at bounding box center [406, 389] width 146 height 27
type input "Incident"
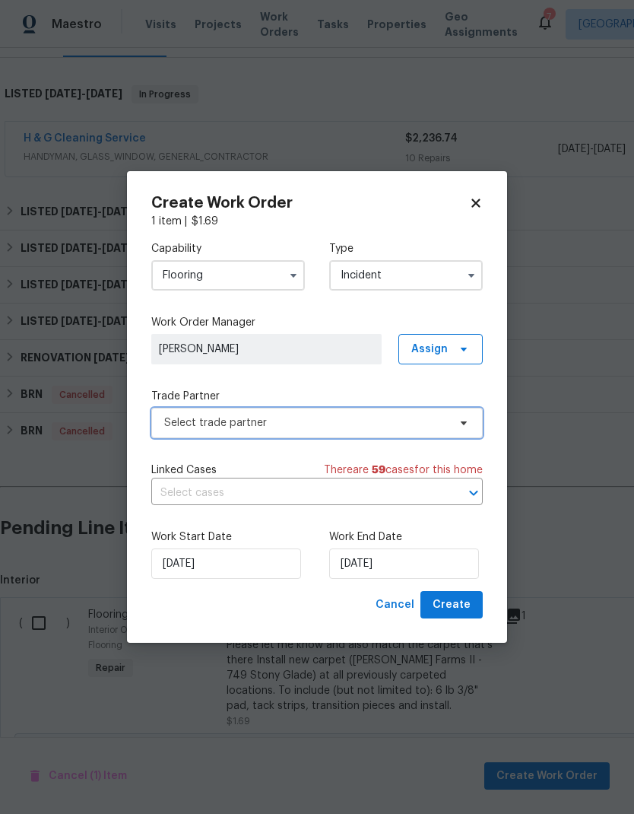
click at [309, 427] on span "Select trade partner" at bounding box center [306, 422] width 284 height 15
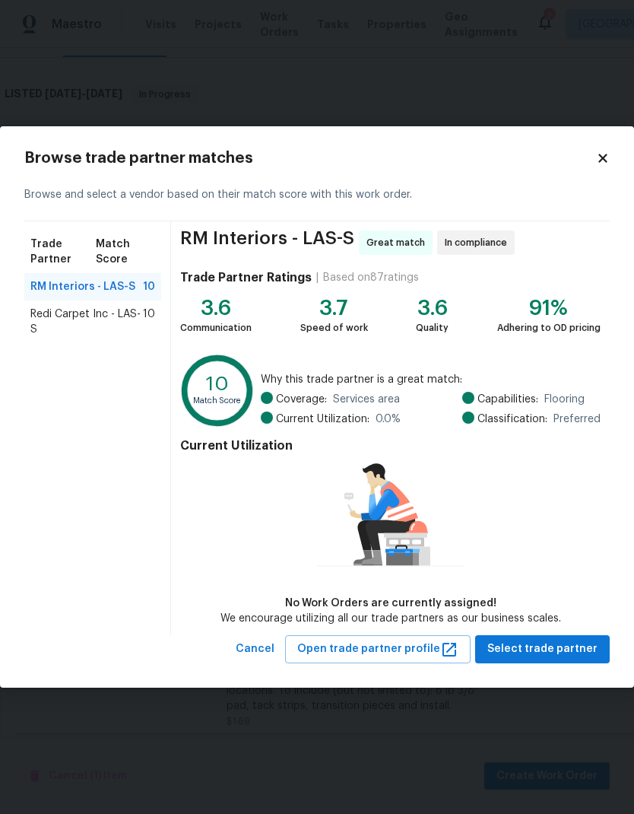
click at [96, 314] on span "Redi Carpet Inc - LAS-S" at bounding box center [86, 321] width 113 height 30
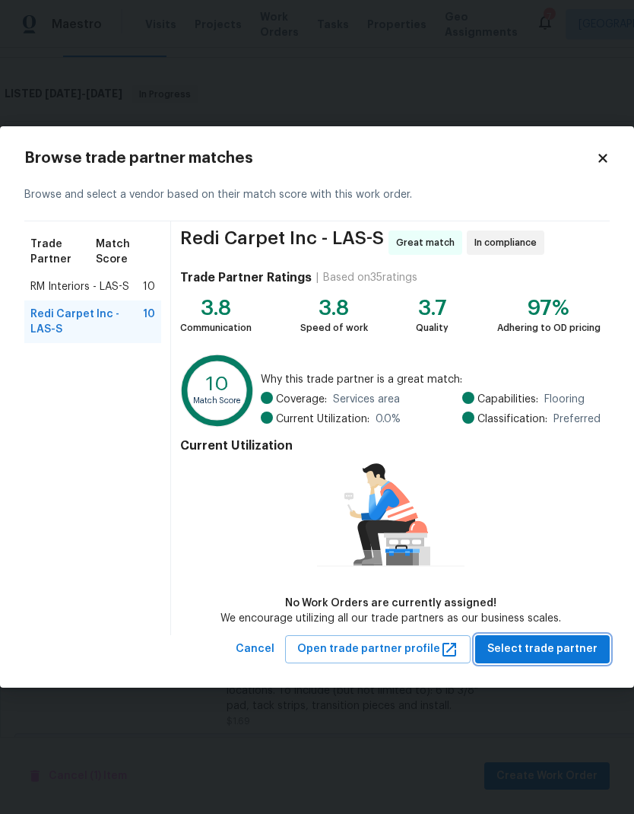
click at [562, 649] on span "Select trade partner" at bounding box center [542, 648] width 110 height 19
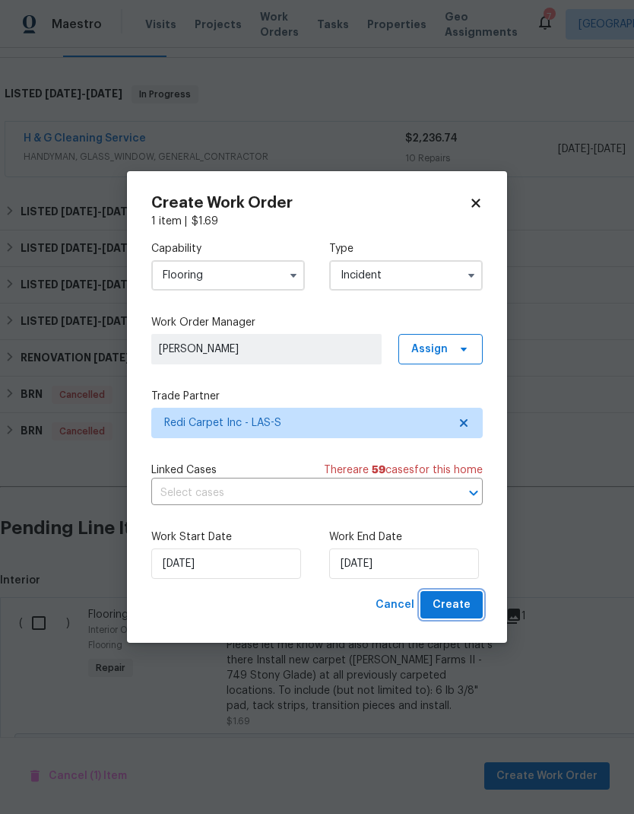
click at [465, 612] on span "Create" at bounding box center [452, 604] width 38 height 19
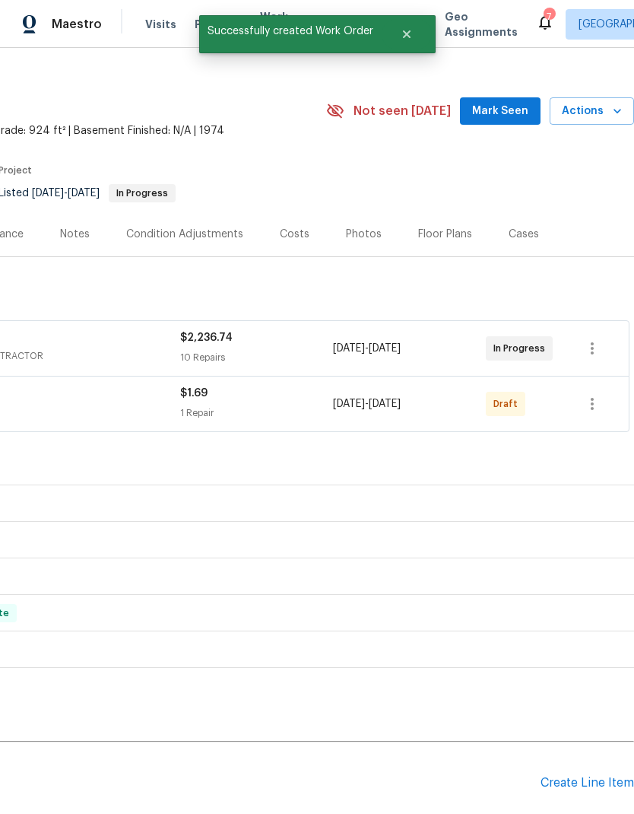
scroll to position [17, 225]
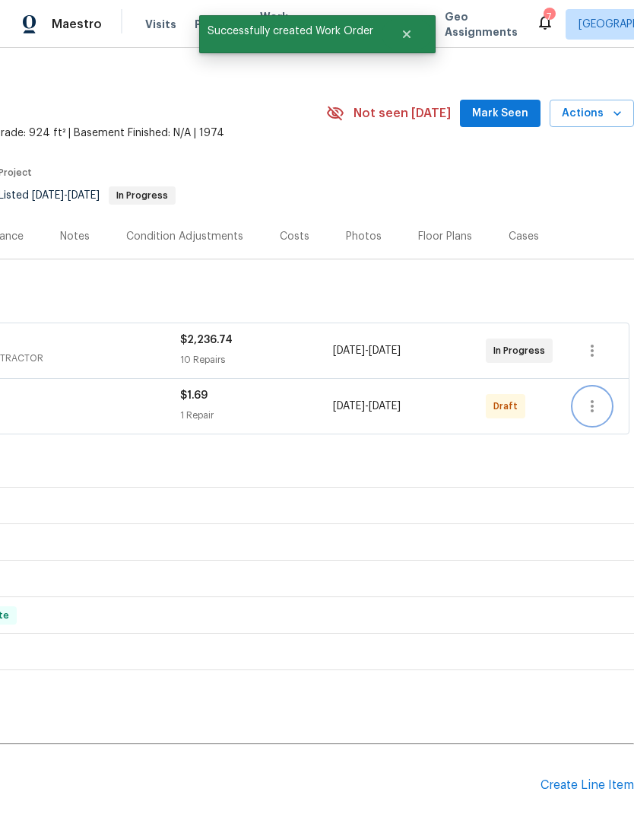
click at [592, 397] on icon "button" at bounding box center [592, 406] width 18 height 18
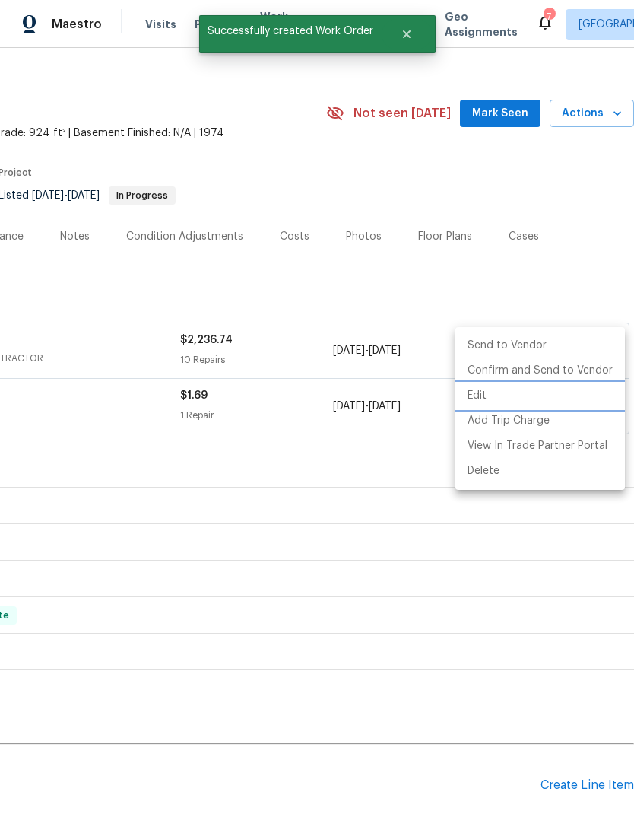
click at [489, 390] on li "Edit" at bounding box center [540, 395] width 170 height 25
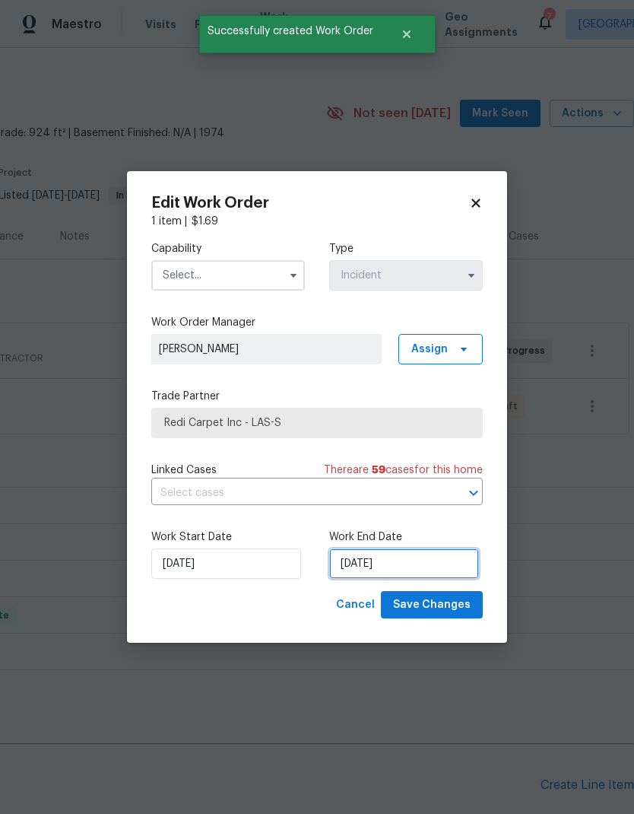
click at [375, 569] on input "[DATE]" at bounding box center [404, 563] width 150 height 30
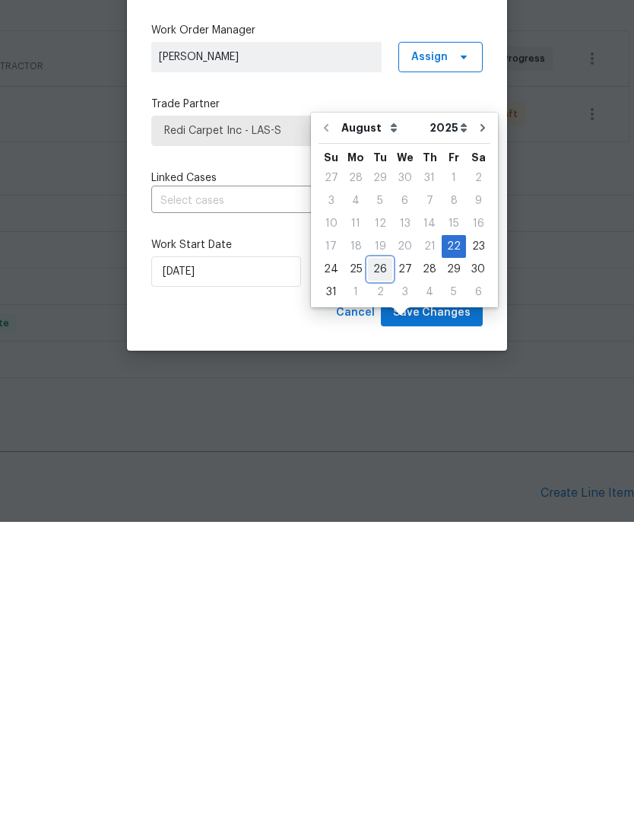
click at [372, 551] on div "26" at bounding box center [380, 561] width 24 height 21
type input "[DATE]"
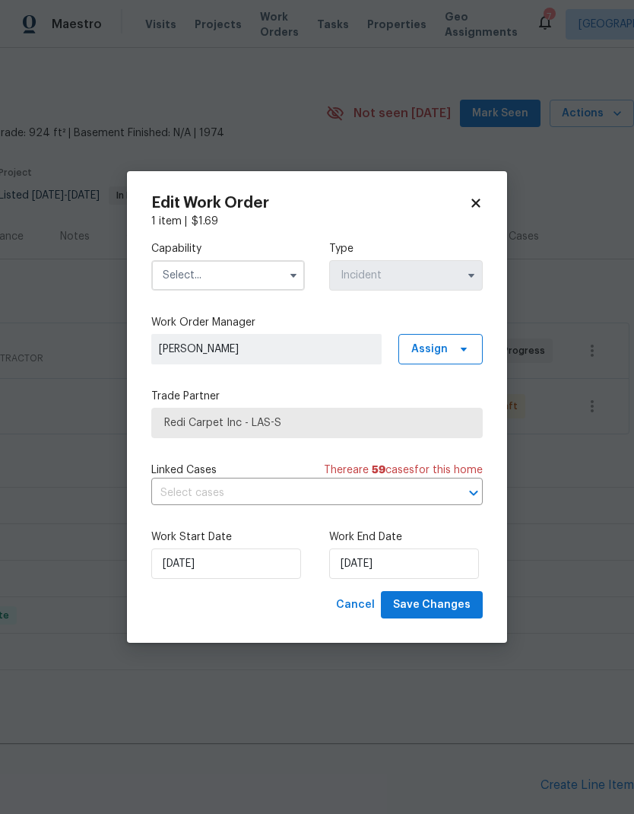
click at [265, 284] on input "text" at bounding box center [228, 275] width 154 height 30
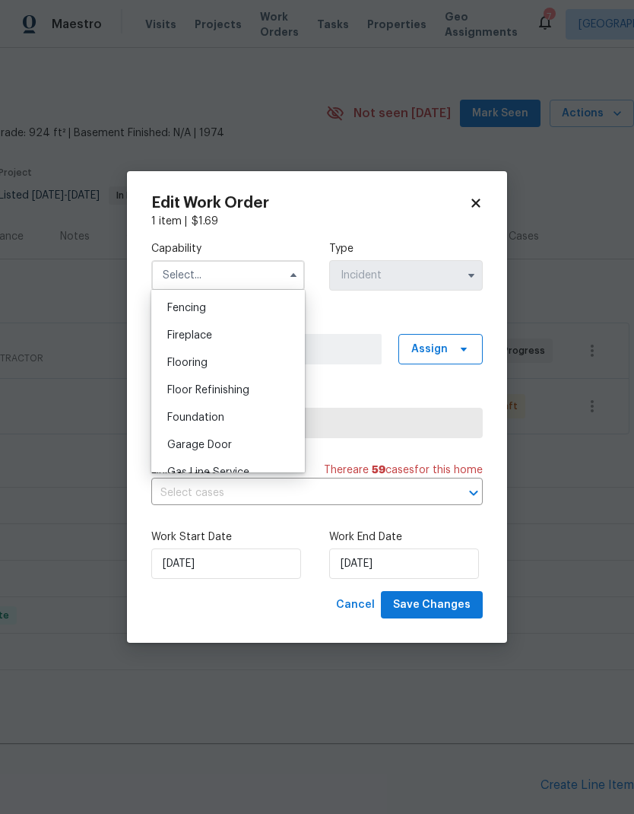
scroll to position [544, 0]
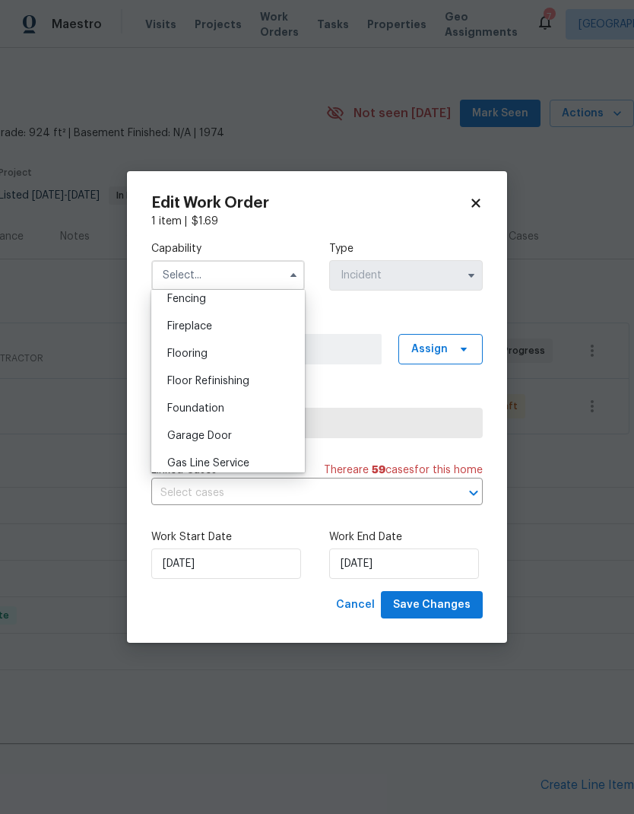
click at [246, 357] on div "Flooring" at bounding box center [228, 353] width 146 height 27
type input "Flooring"
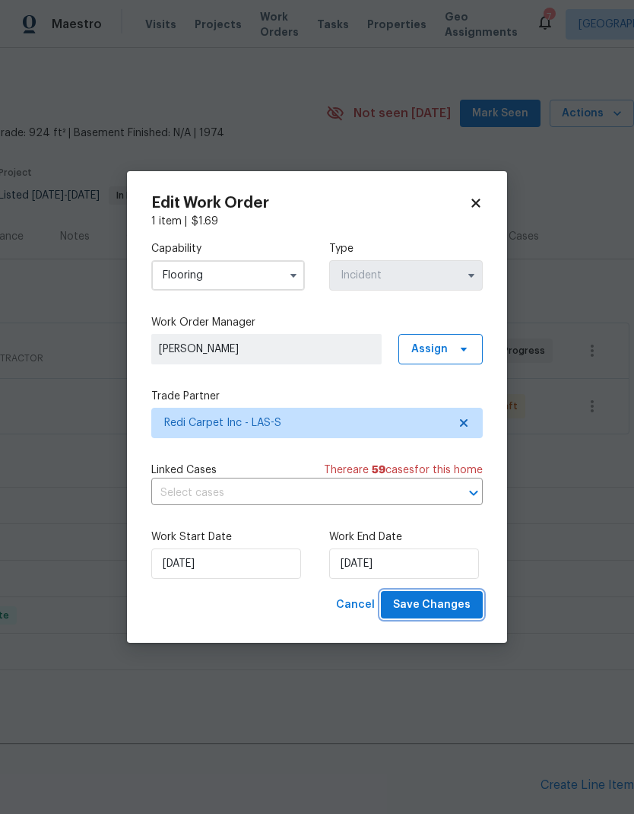
click at [457, 618] on button "Save Changes" at bounding box center [432, 605] width 102 height 28
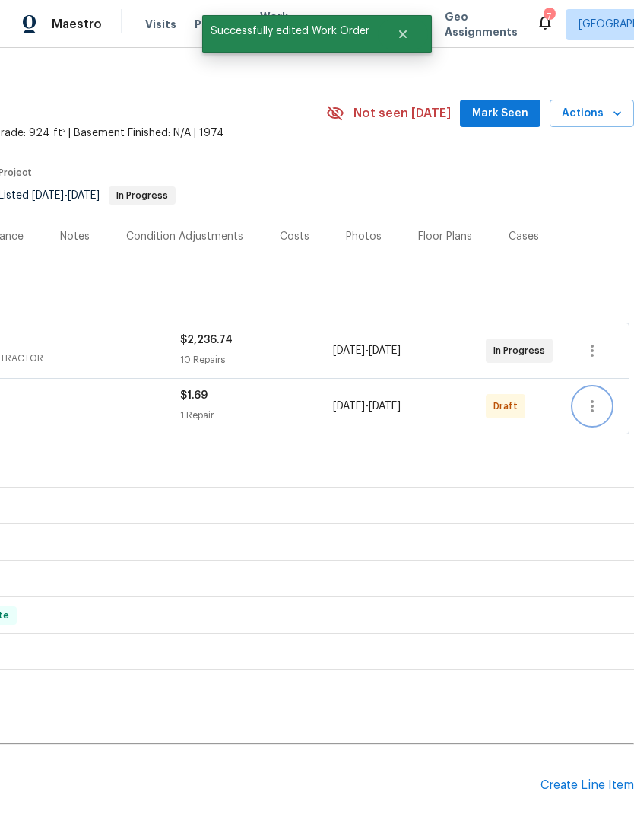
click at [594, 397] on icon "button" at bounding box center [592, 406] width 18 height 18
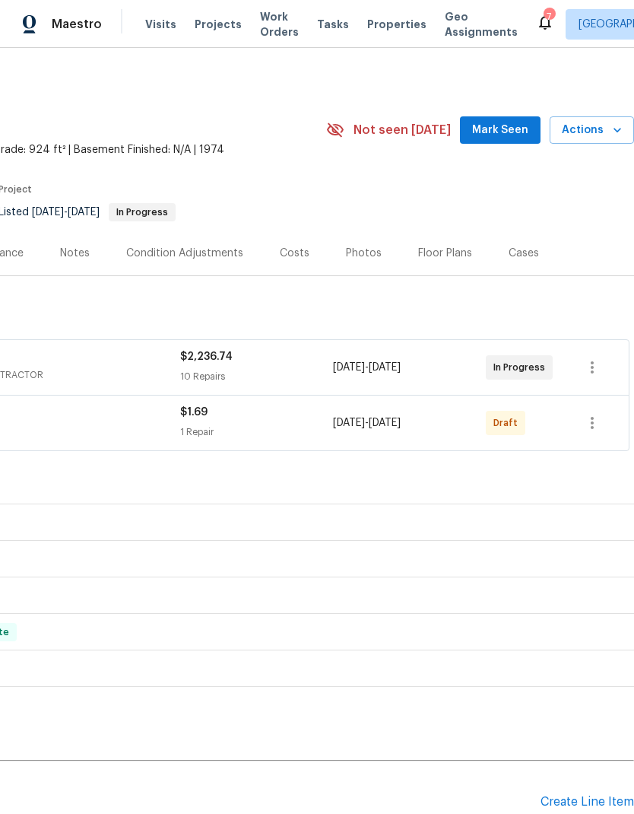
scroll to position [0, 225]
click at [590, 423] on icon "button" at bounding box center [592, 423] width 18 height 18
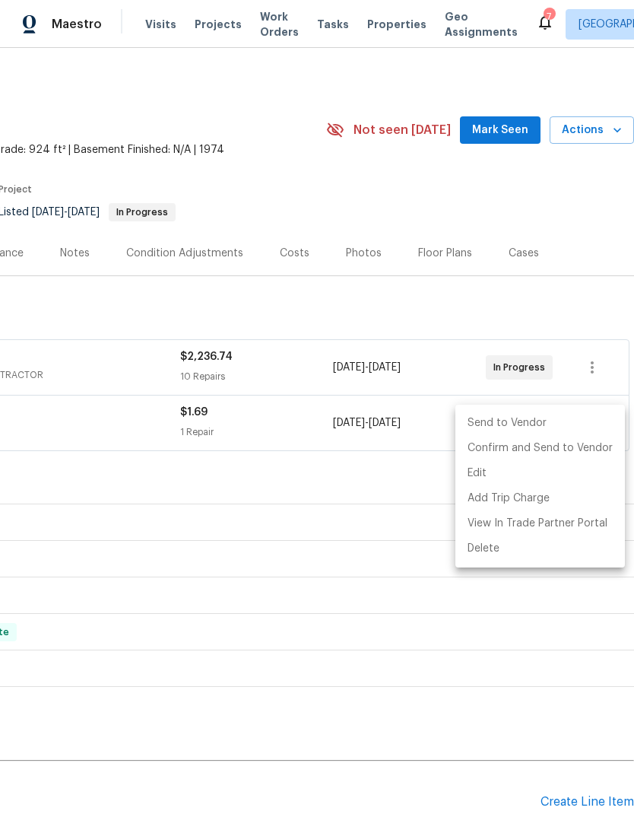
click at [590, 422] on li "Send to Vendor" at bounding box center [540, 423] width 170 height 25
